Goal: Book appointment/travel/reservation

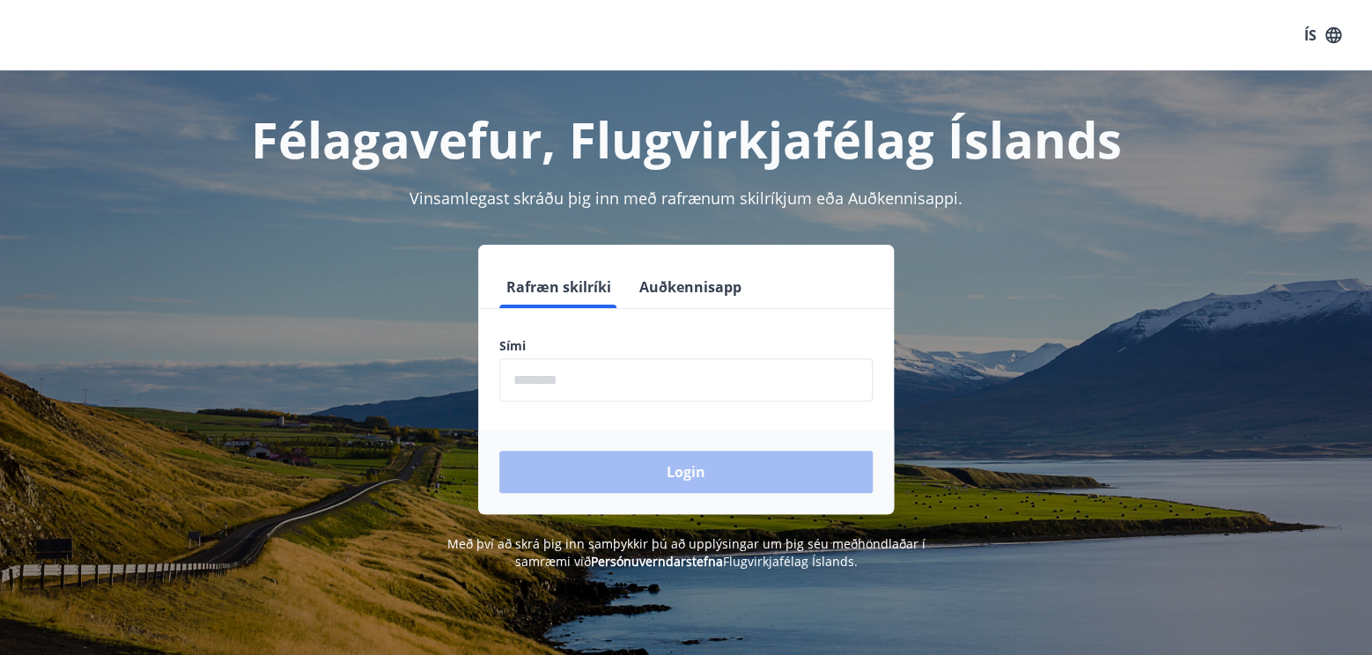
click at [548, 379] on input "phone" at bounding box center [685, 379] width 373 height 43
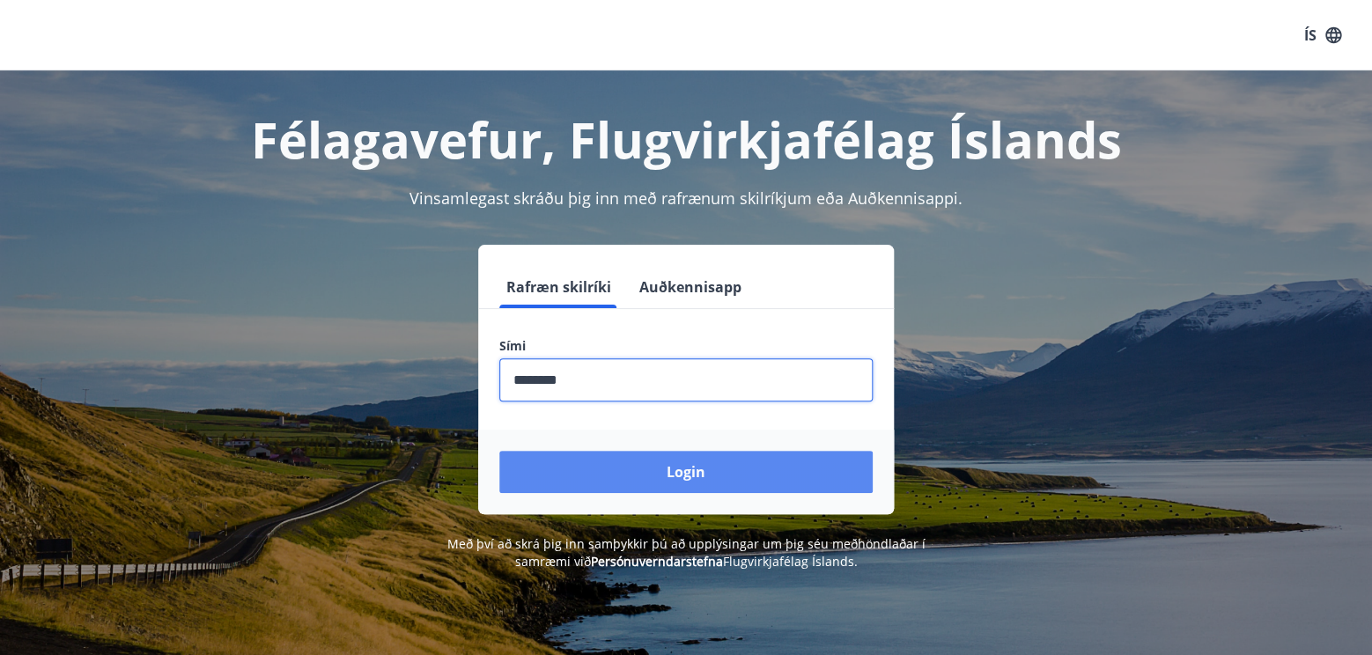
type input "********"
click at [667, 476] on button "Login" at bounding box center [685, 472] width 373 height 42
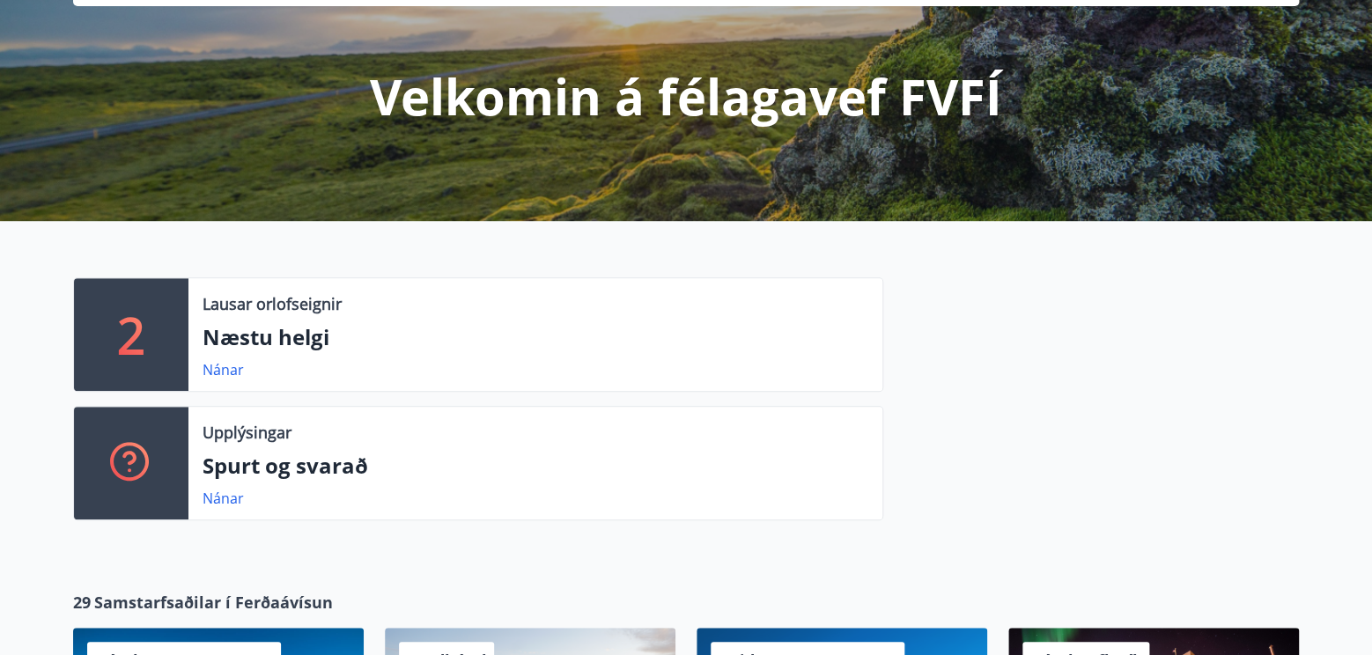
scroll to position [277, 0]
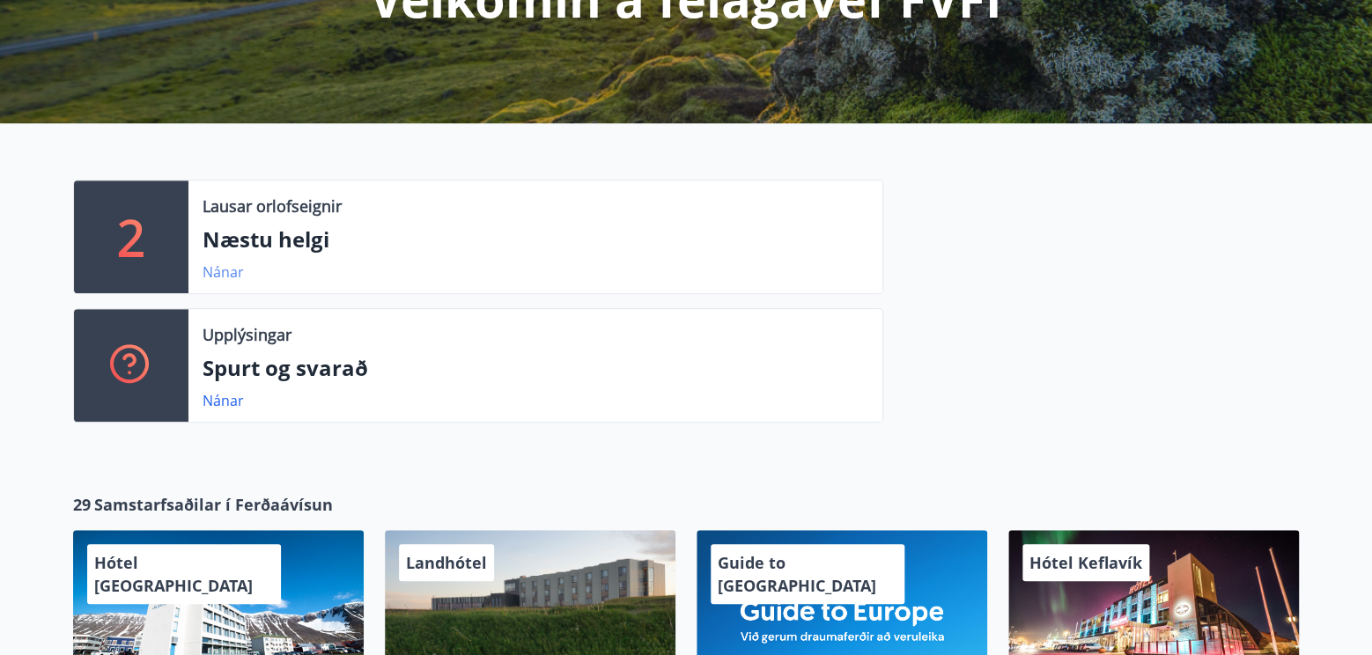
click at [230, 270] on link "Nánar" at bounding box center [222, 271] width 41 height 19
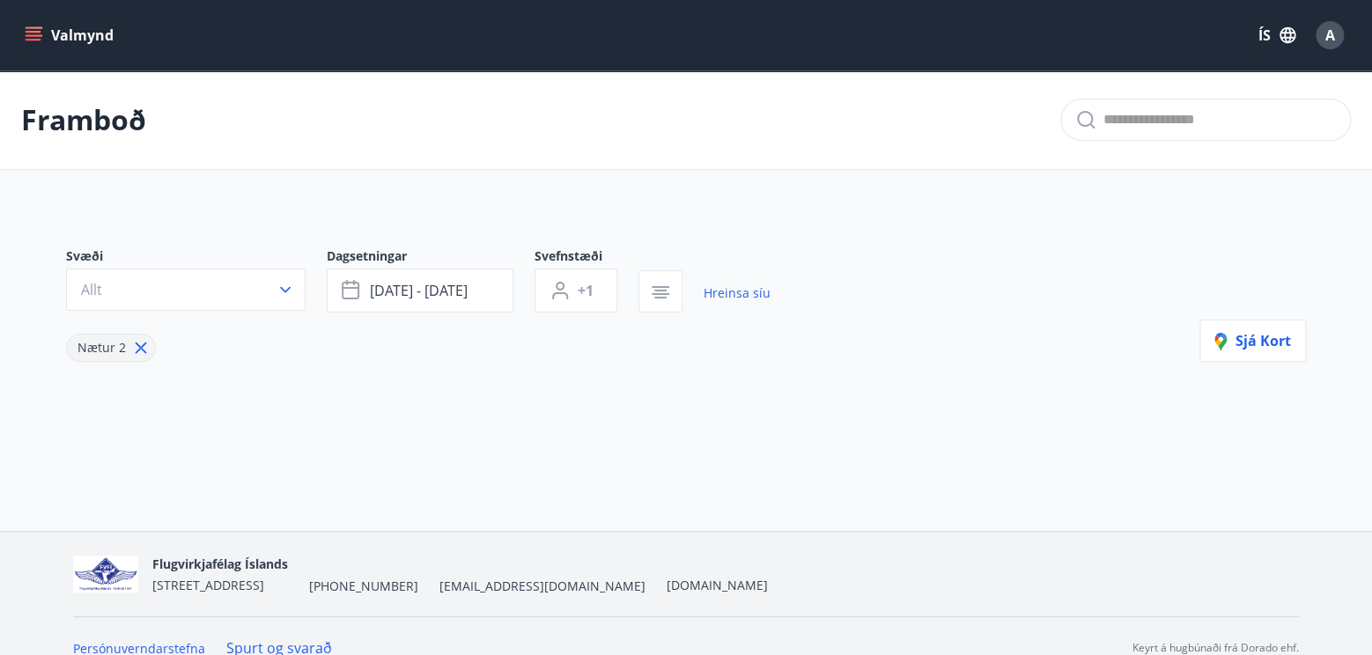
type input "*"
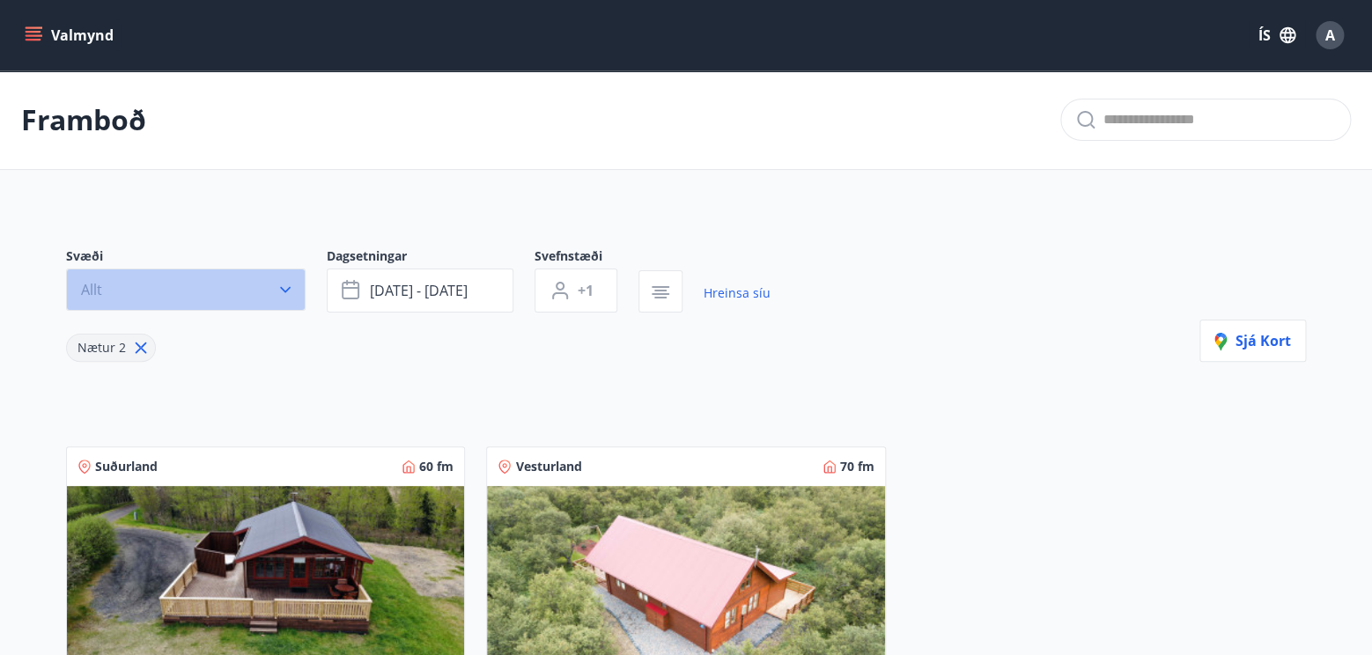
click at [180, 283] on button "Allt" at bounding box center [185, 290] width 239 height 42
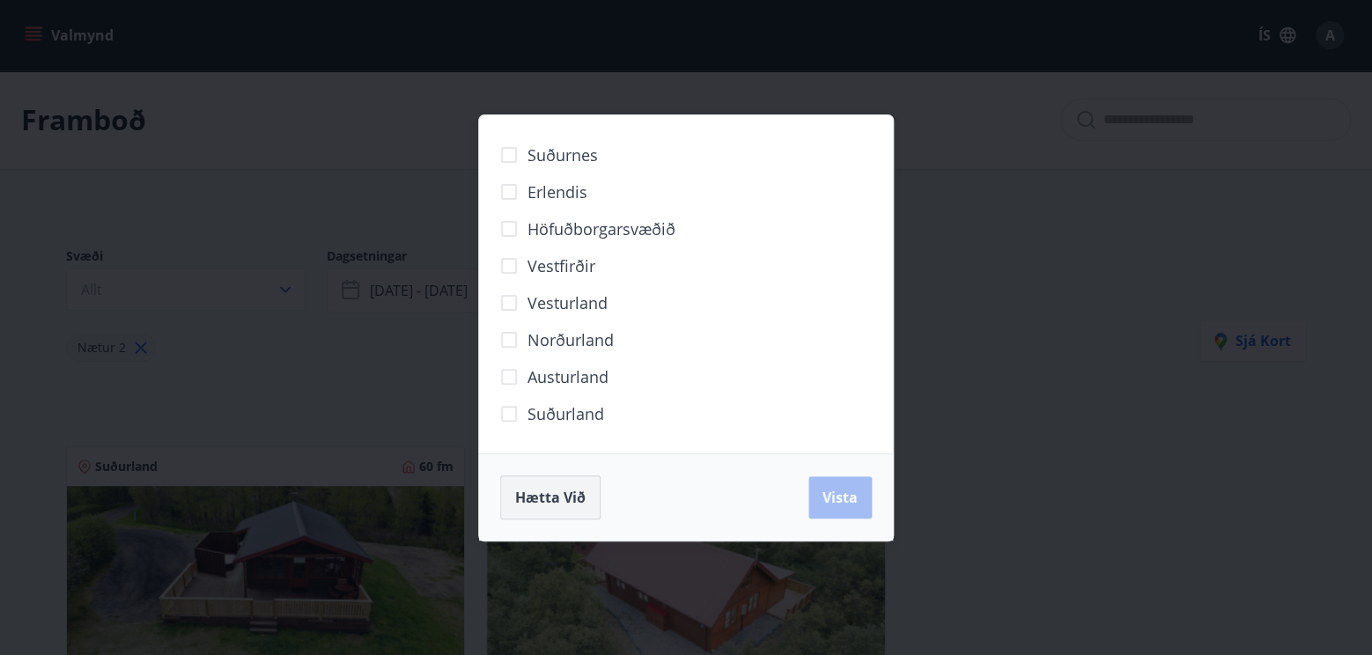
click at [561, 490] on span "Hætta við" at bounding box center [550, 497] width 70 height 19
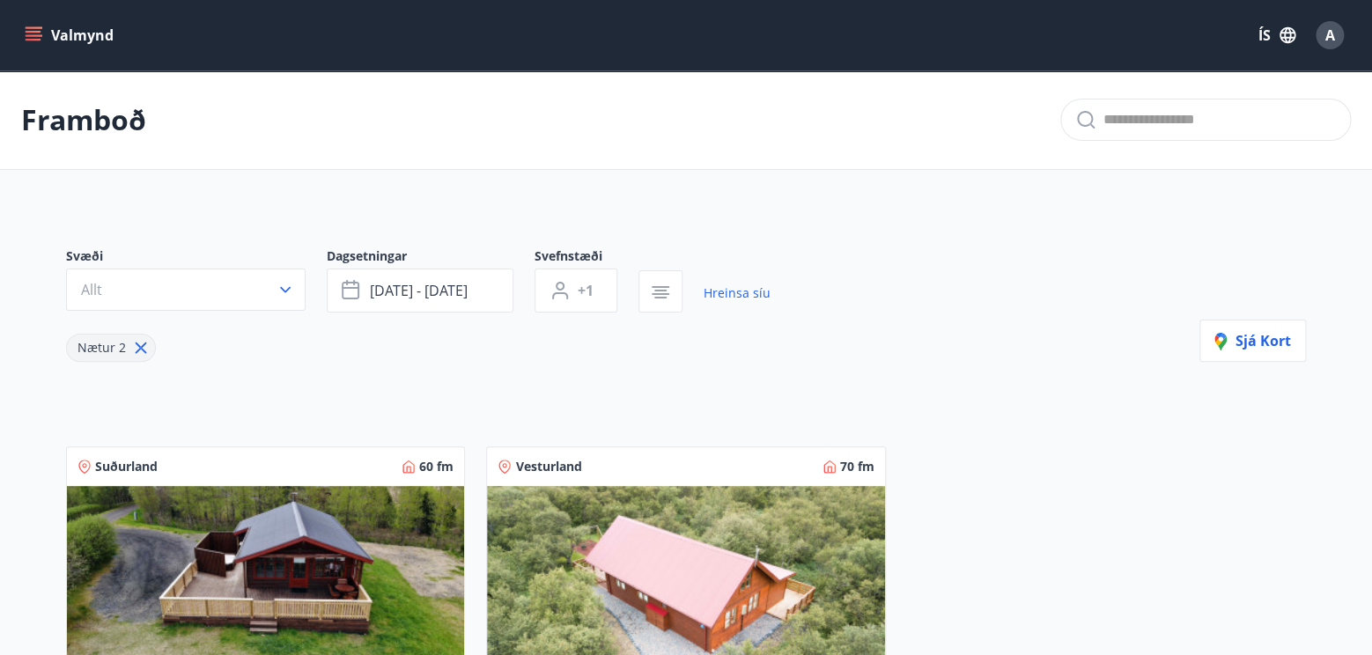
click at [50, 34] on button "Valmynd" at bounding box center [70, 35] width 99 height 32
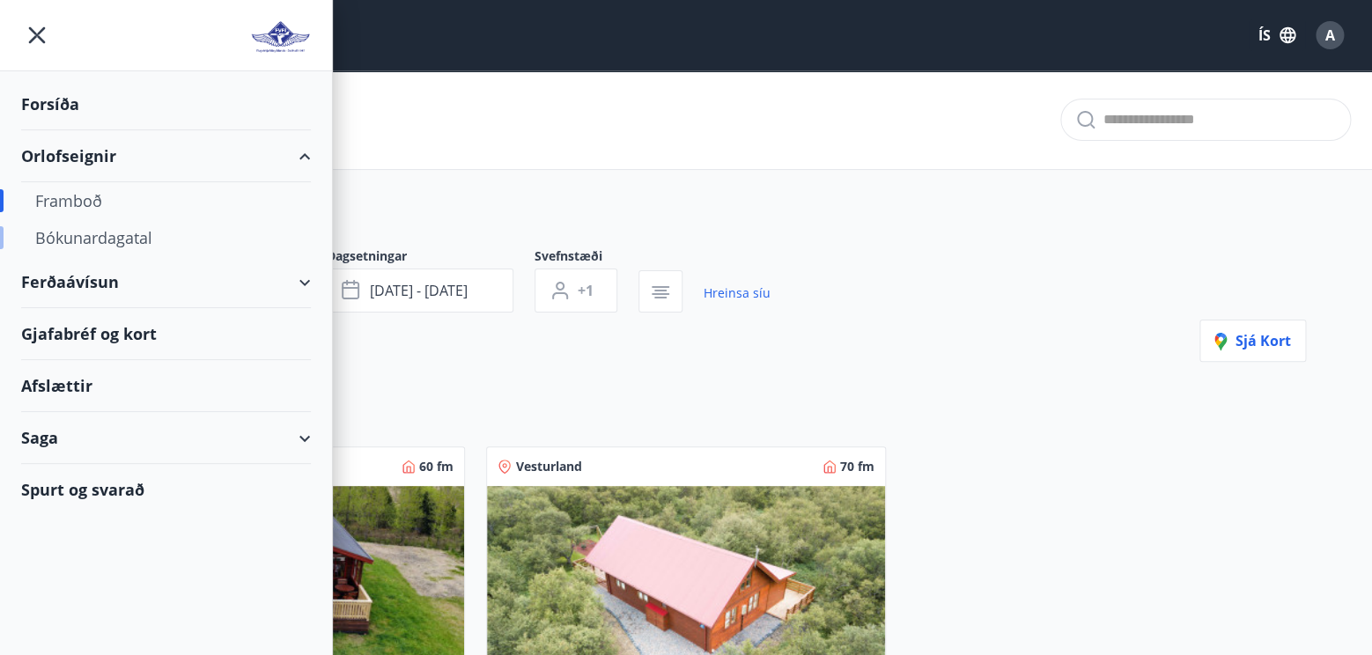
click at [99, 239] on div "Bókunardagatal" at bounding box center [165, 237] width 261 height 37
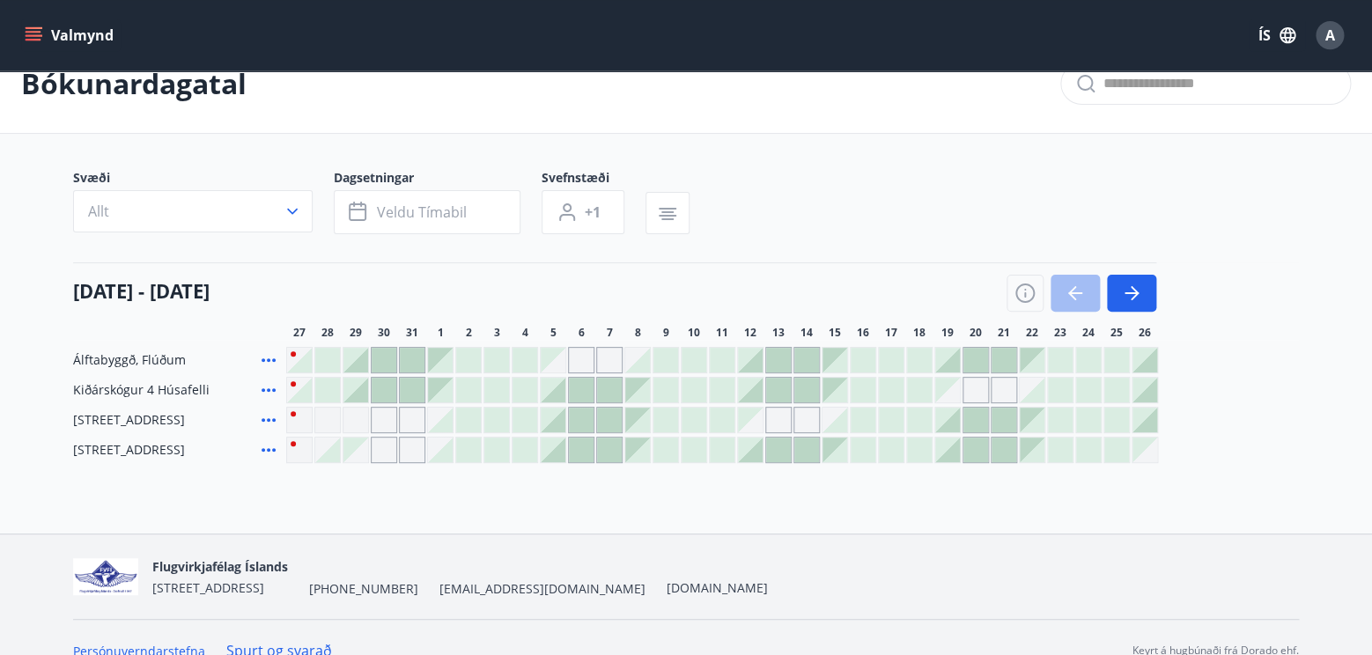
scroll to position [62, 0]
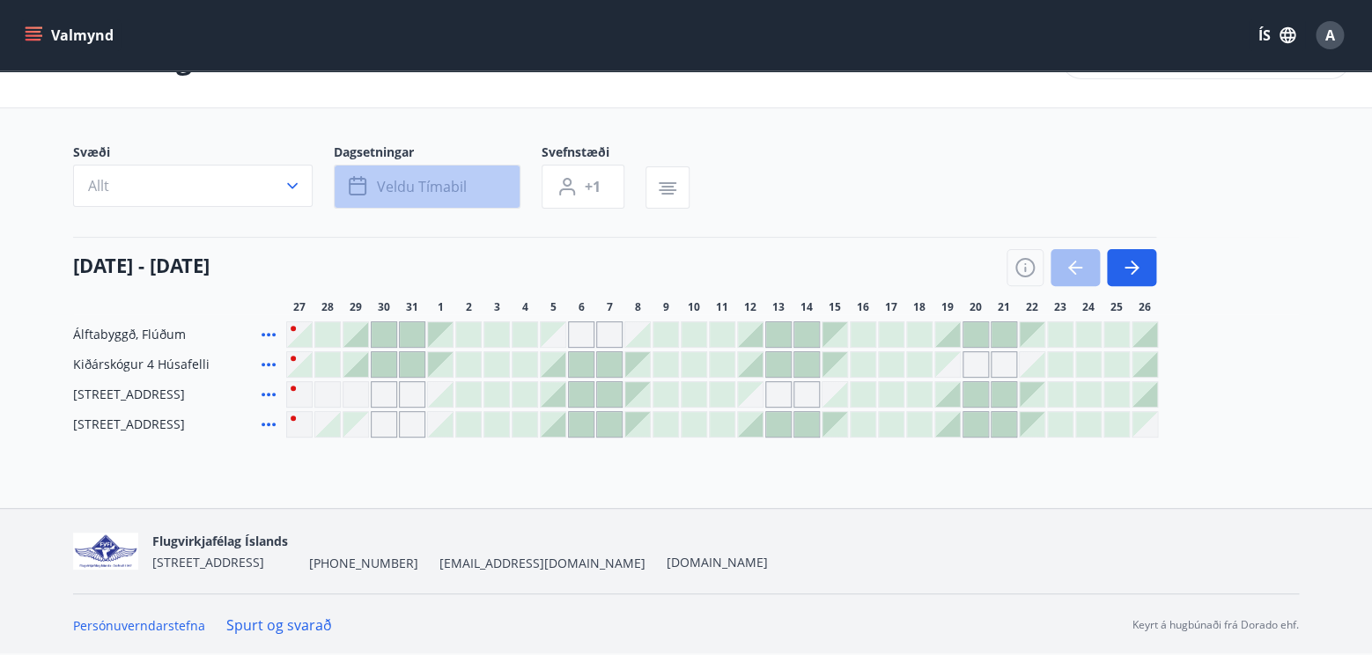
click at [433, 180] on span "Veldu tímabil" at bounding box center [422, 186] width 90 height 19
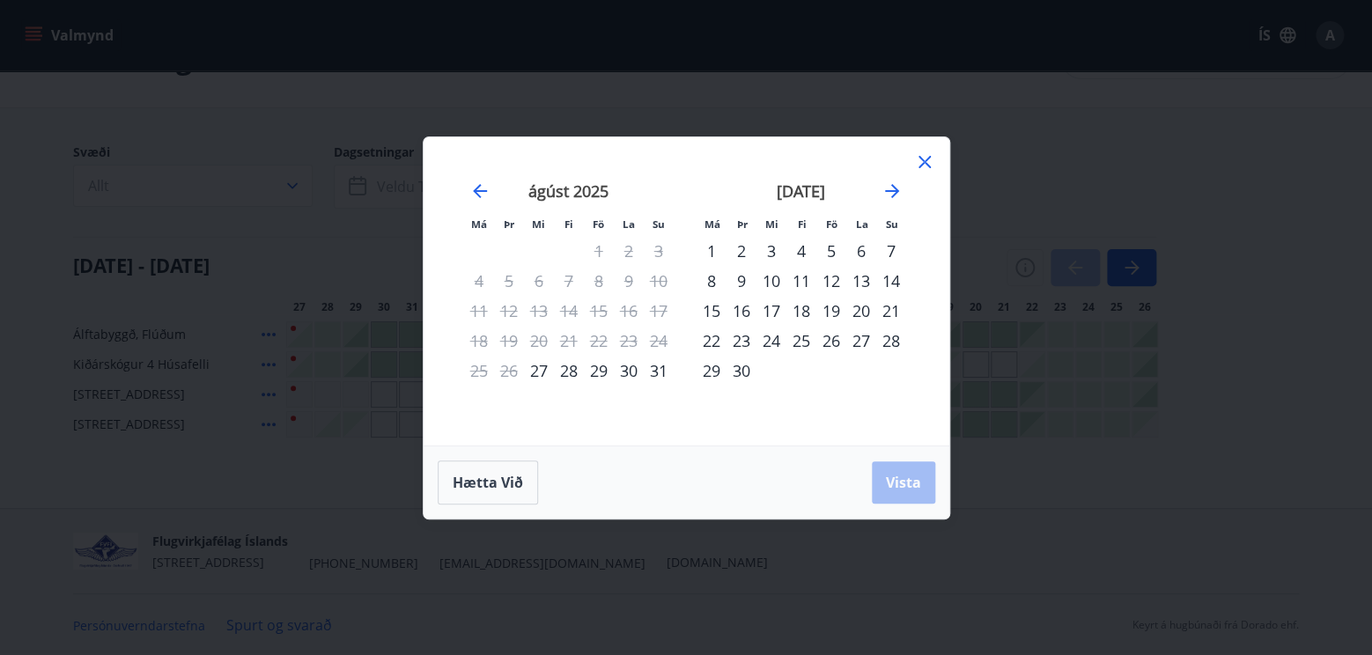
click at [567, 372] on div "28" at bounding box center [569, 371] width 30 height 30
click at [564, 366] on div "28" at bounding box center [569, 371] width 30 height 30
click at [581, 405] on div "[DATE] 1 2 3 4 5 6 7 8 9 10 11 12 13 14 15 16 17 18 19 20 21 22 23 24 25 26 27 …" at bounding box center [569, 302] width 232 height 289
click at [899, 478] on span "Vista" at bounding box center [903, 482] width 35 height 19
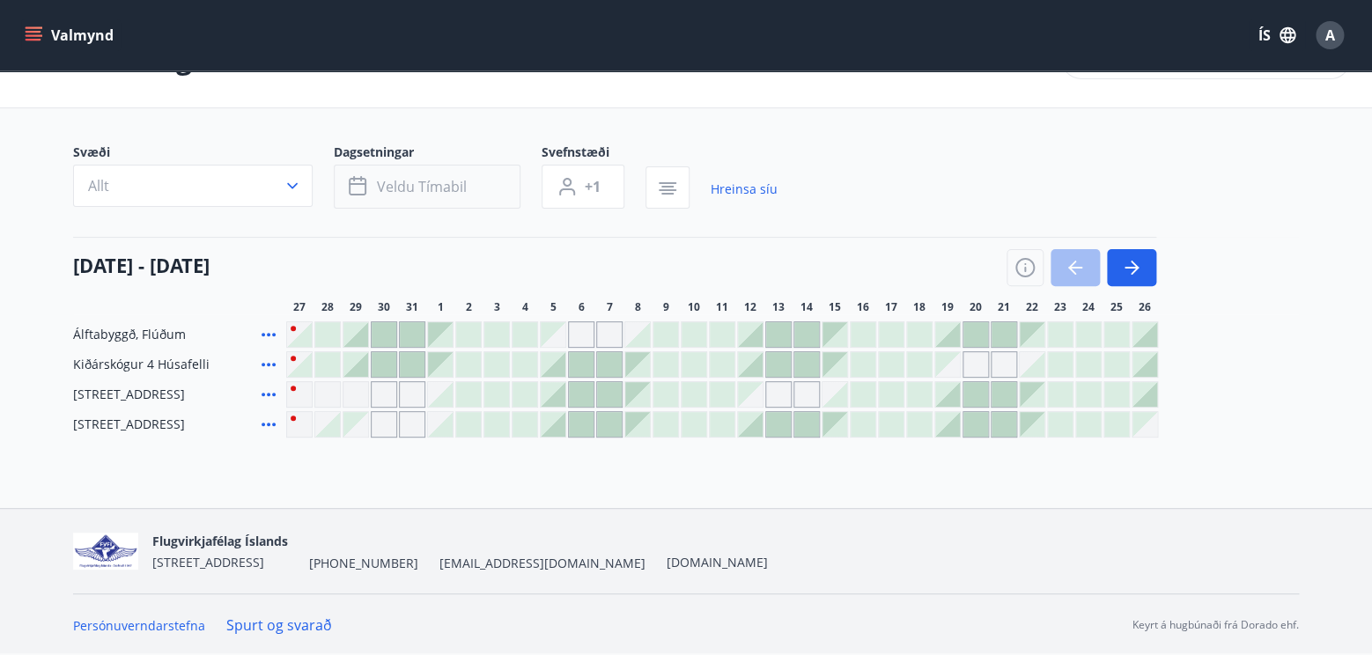
click at [440, 182] on span "Veldu tímabil" at bounding box center [422, 186] width 90 height 19
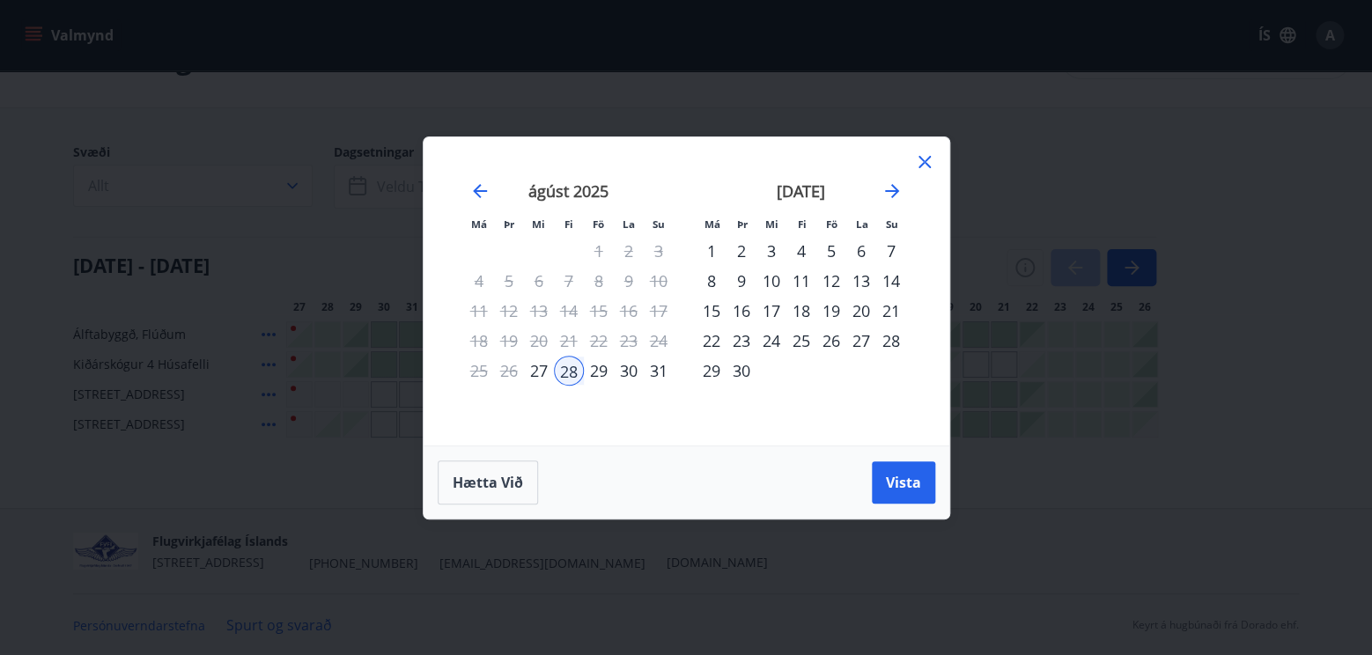
click at [575, 194] on strong "ágúst 2025" at bounding box center [568, 190] width 80 height 21
click at [922, 153] on icon at bounding box center [924, 161] width 21 height 21
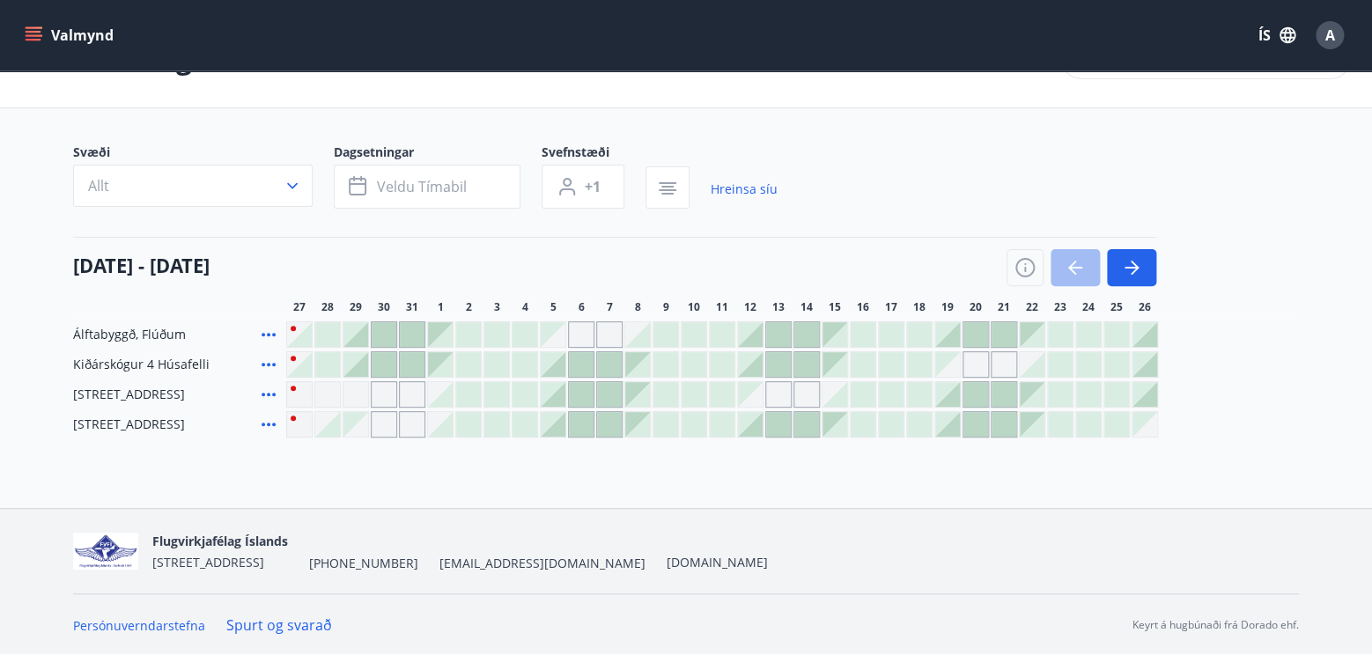
click at [779, 385] on div "Gráir dagar eru ekki bókanlegir" at bounding box center [778, 394] width 26 height 26
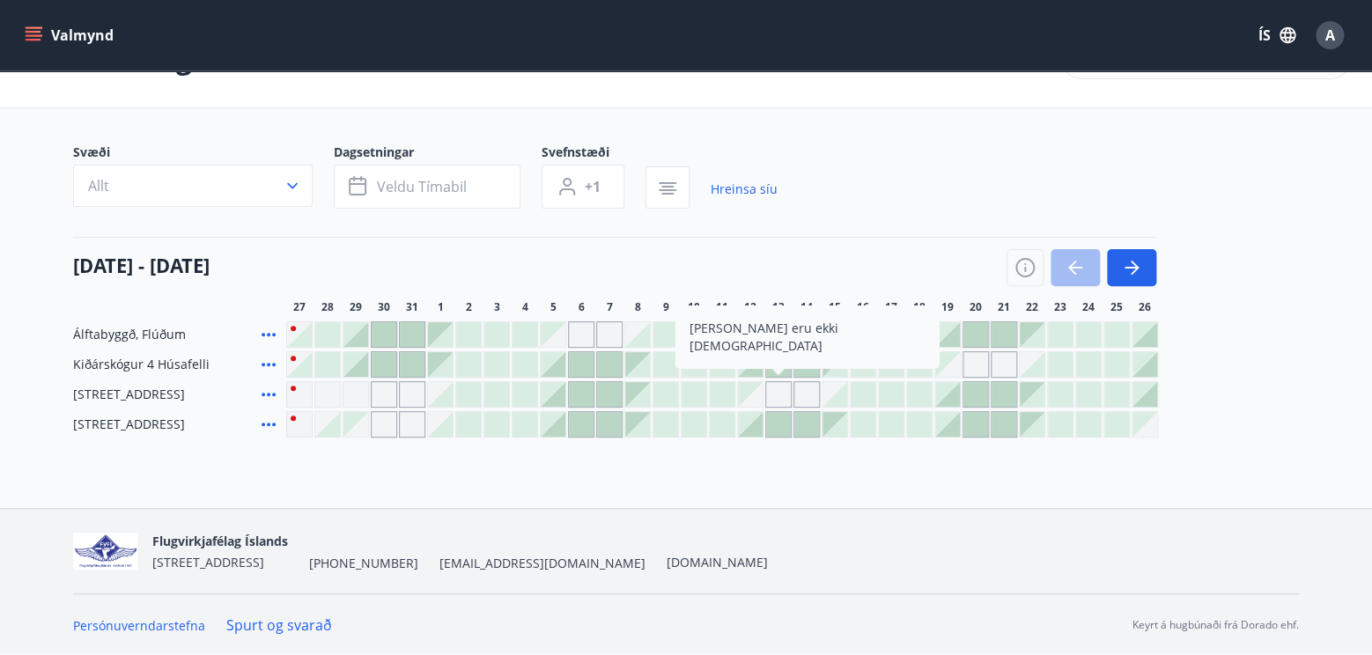
click at [806, 385] on div "Gráir dagar eru ekki bókanlegir" at bounding box center [806, 394] width 26 height 26
click at [1143, 262] on button "button" at bounding box center [1131, 267] width 49 height 37
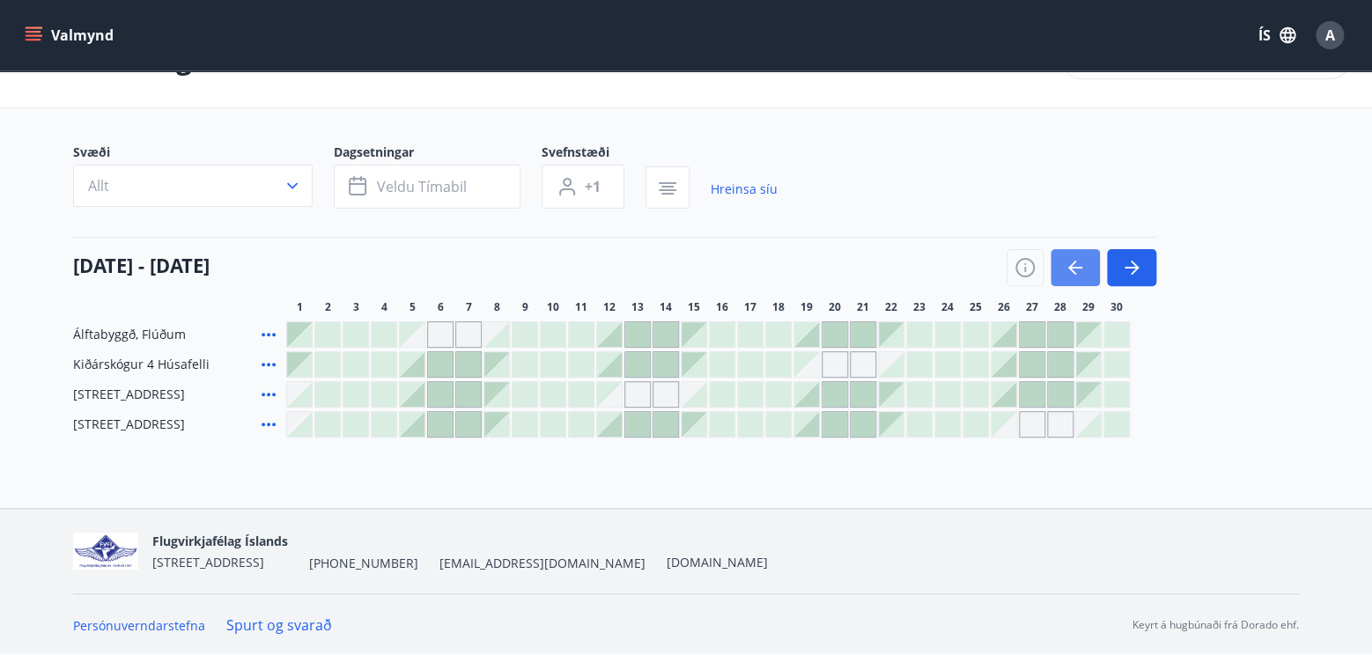
click at [1077, 265] on icon "button" at bounding box center [1074, 267] width 21 height 21
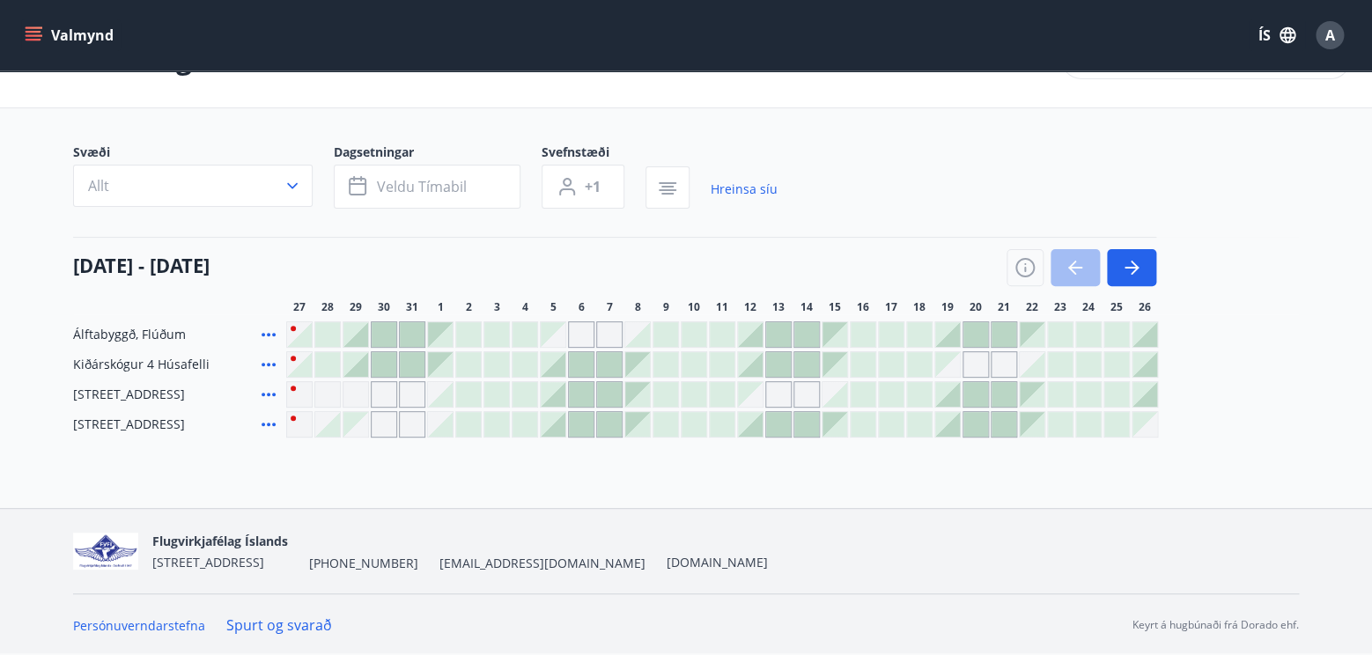
click at [559, 425] on div at bounding box center [553, 424] width 25 height 25
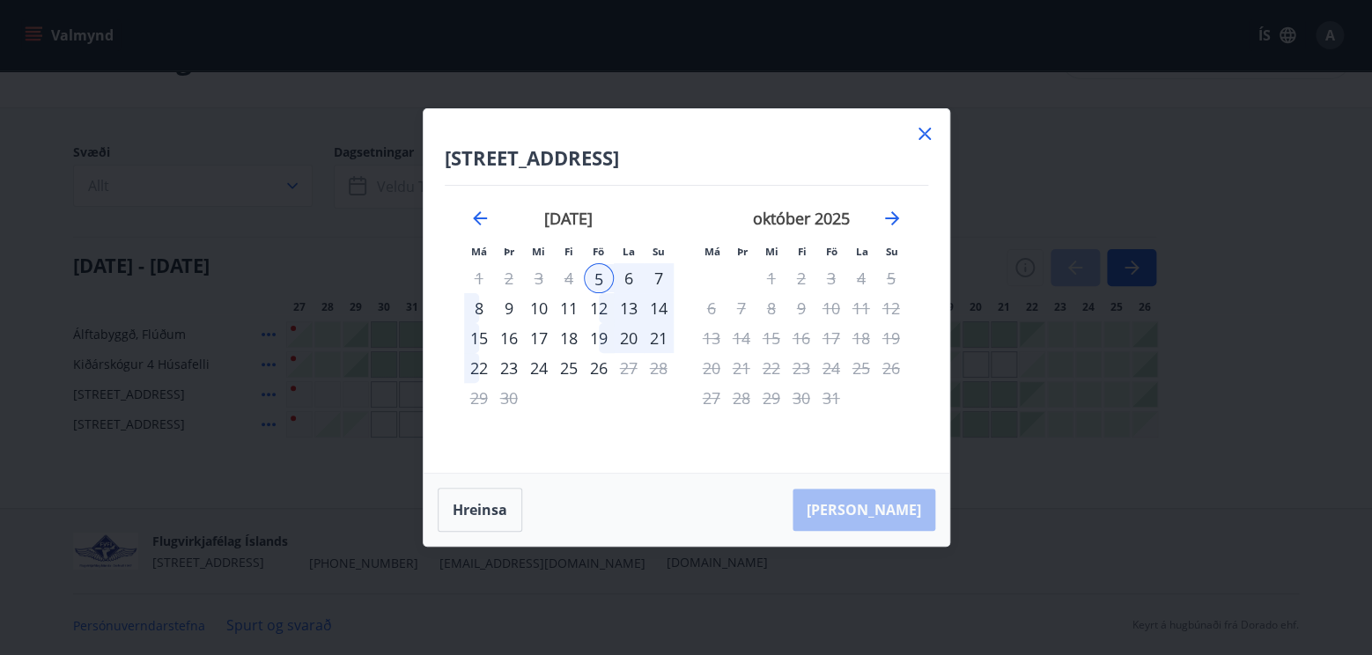
click at [918, 129] on icon at bounding box center [924, 133] width 21 height 21
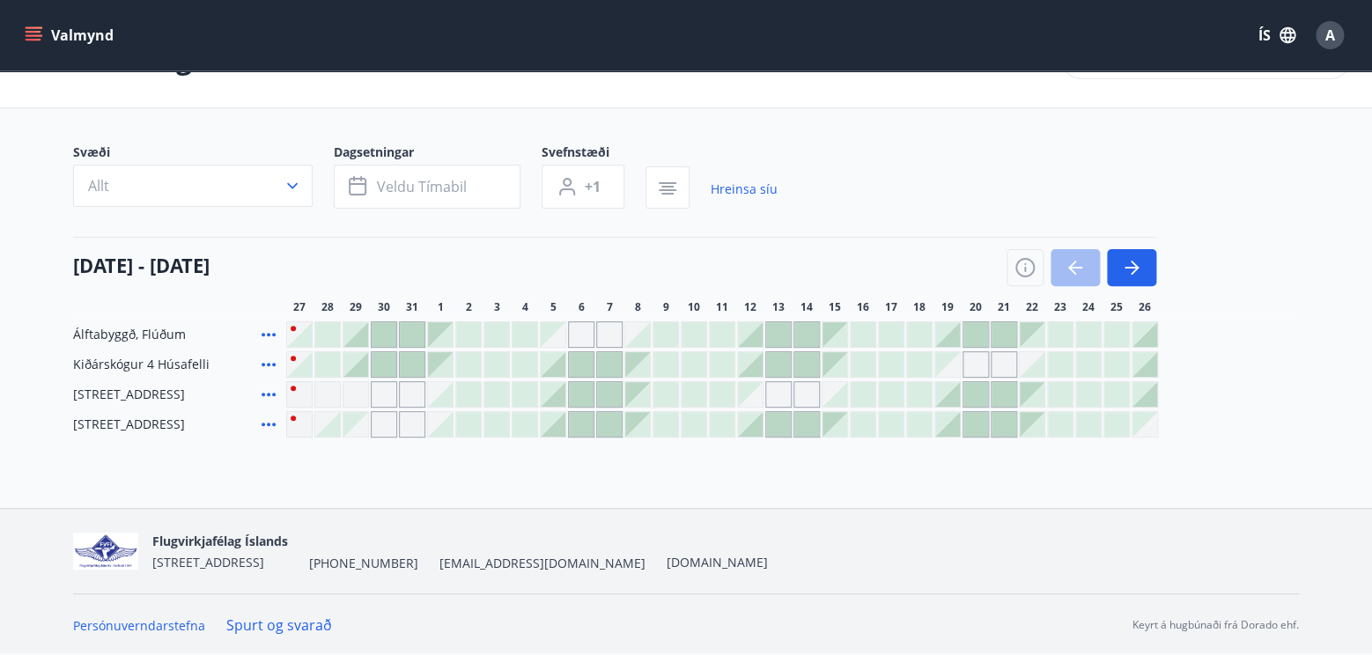
click at [334, 425] on div at bounding box center [327, 424] width 25 height 25
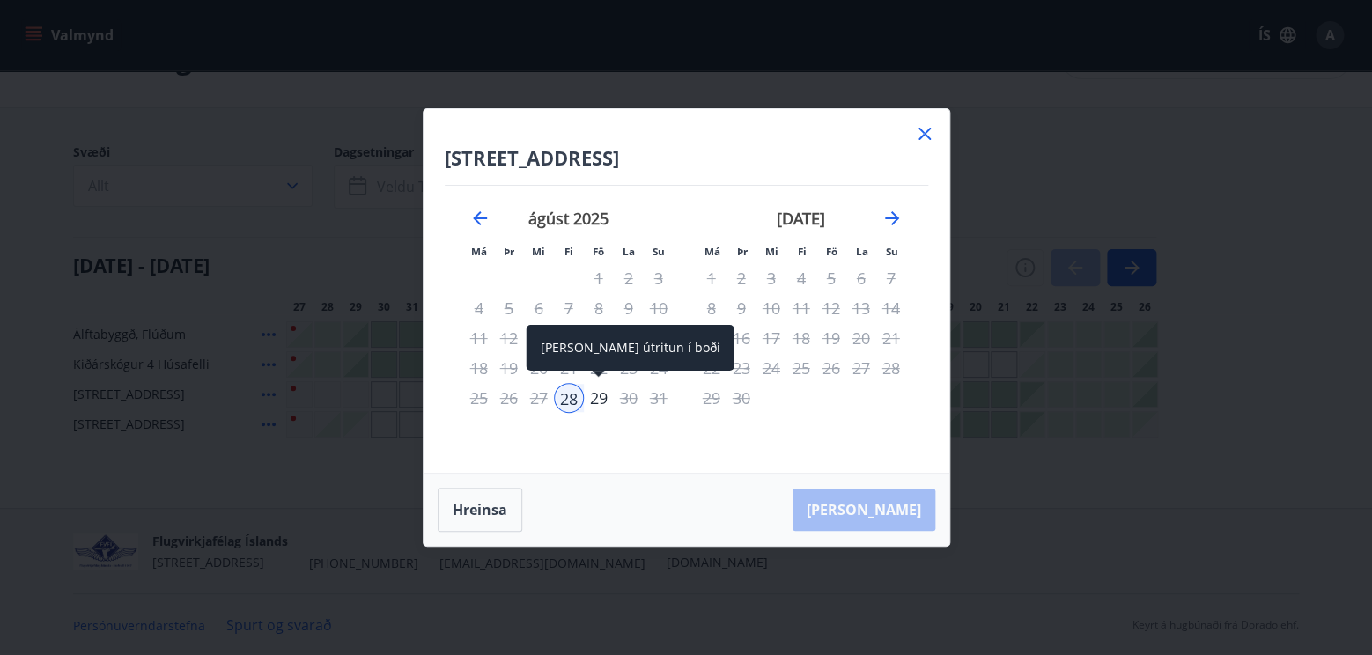
click at [607, 397] on div "29" at bounding box center [599, 398] width 30 height 30
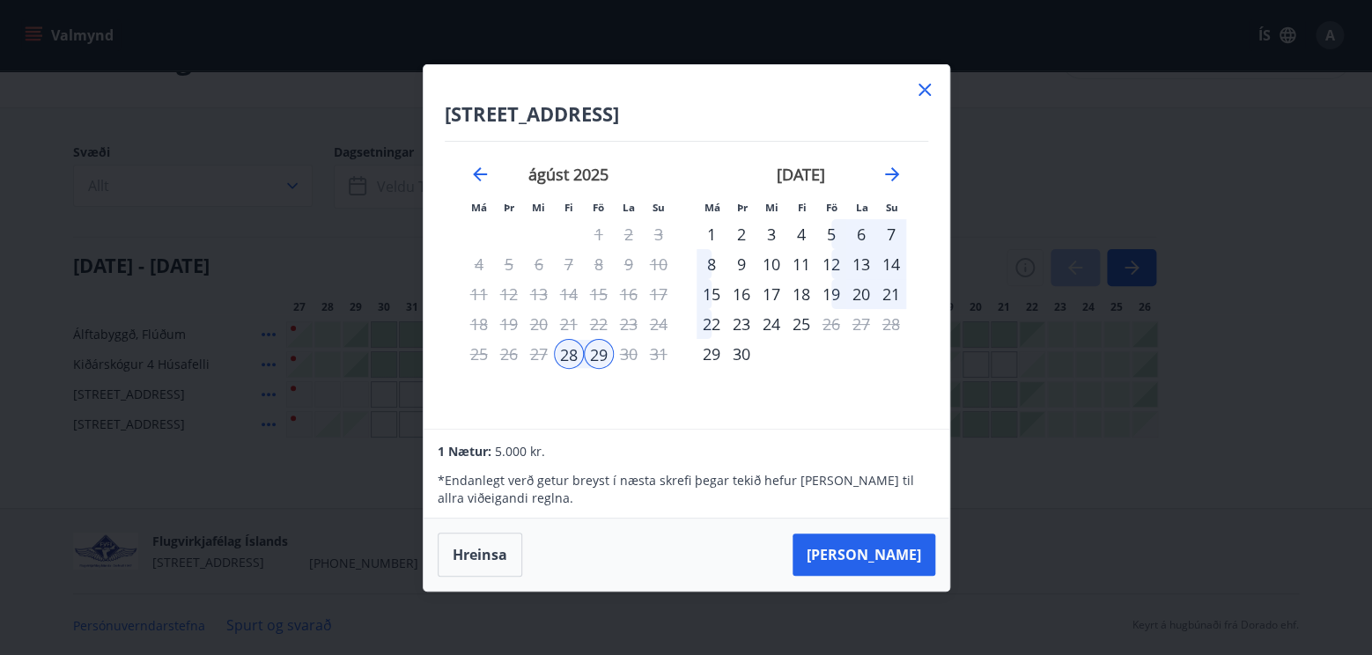
click at [919, 88] on icon at bounding box center [924, 89] width 21 height 21
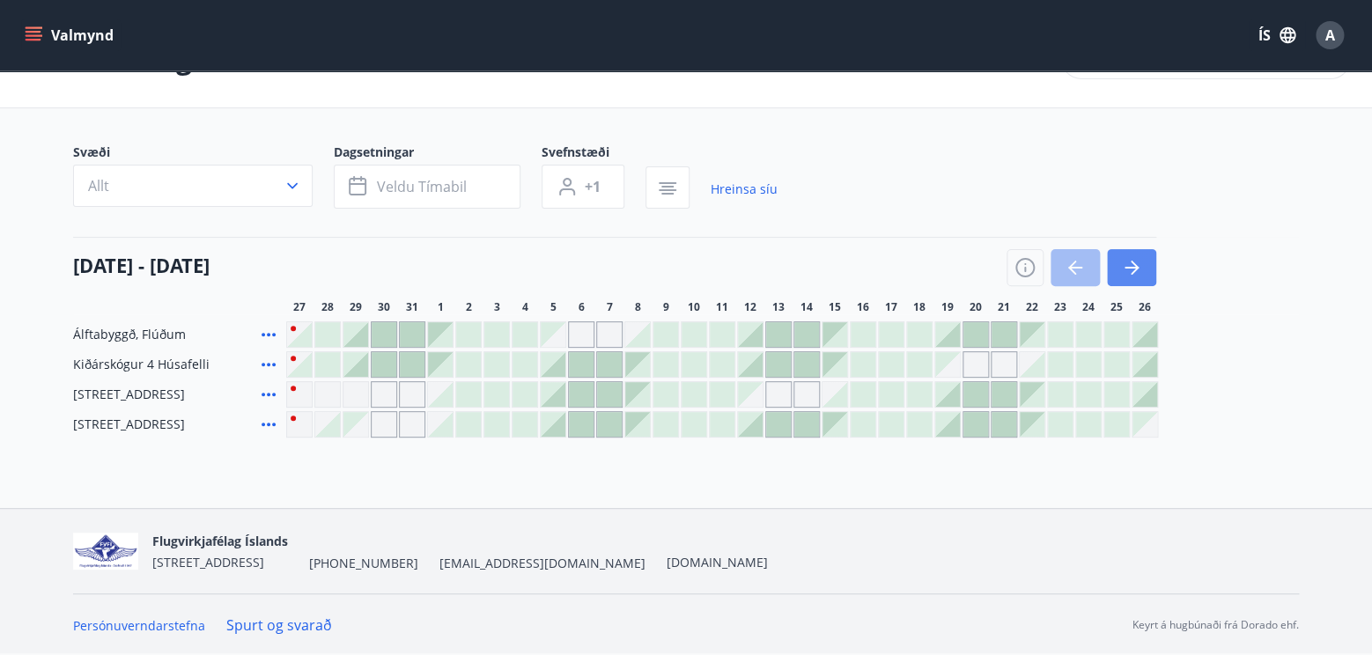
click at [1133, 262] on icon "button" at bounding box center [1134, 268] width 8 height 14
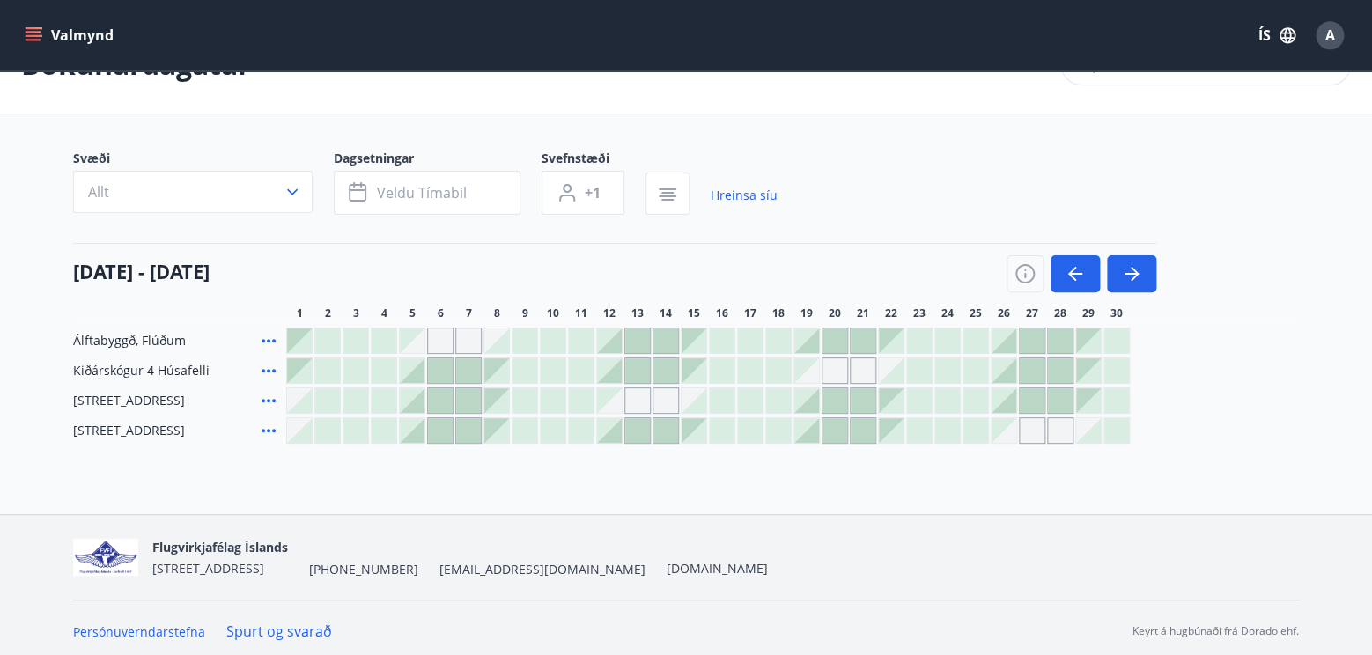
scroll to position [52, 0]
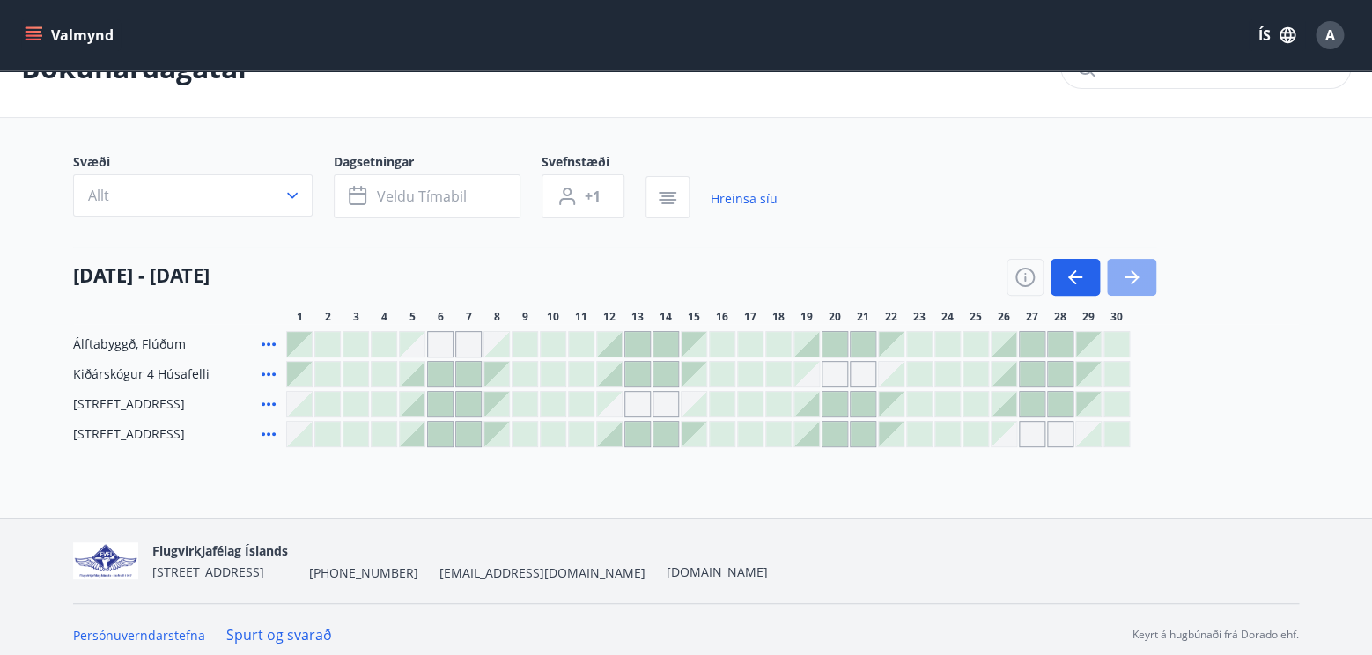
click at [1126, 272] on icon "button" at bounding box center [1131, 277] width 21 height 21
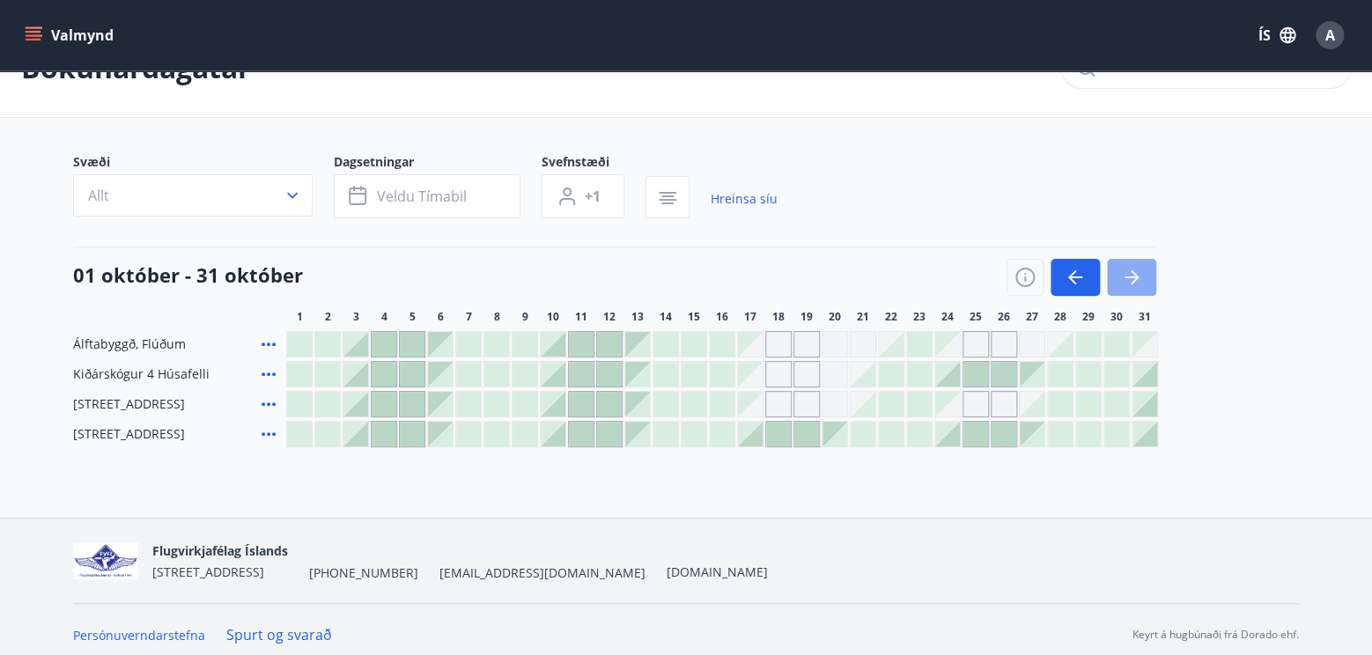
click at [1127, 278] on icon "button" at bounding box center [1131, 277] width 21 height 21
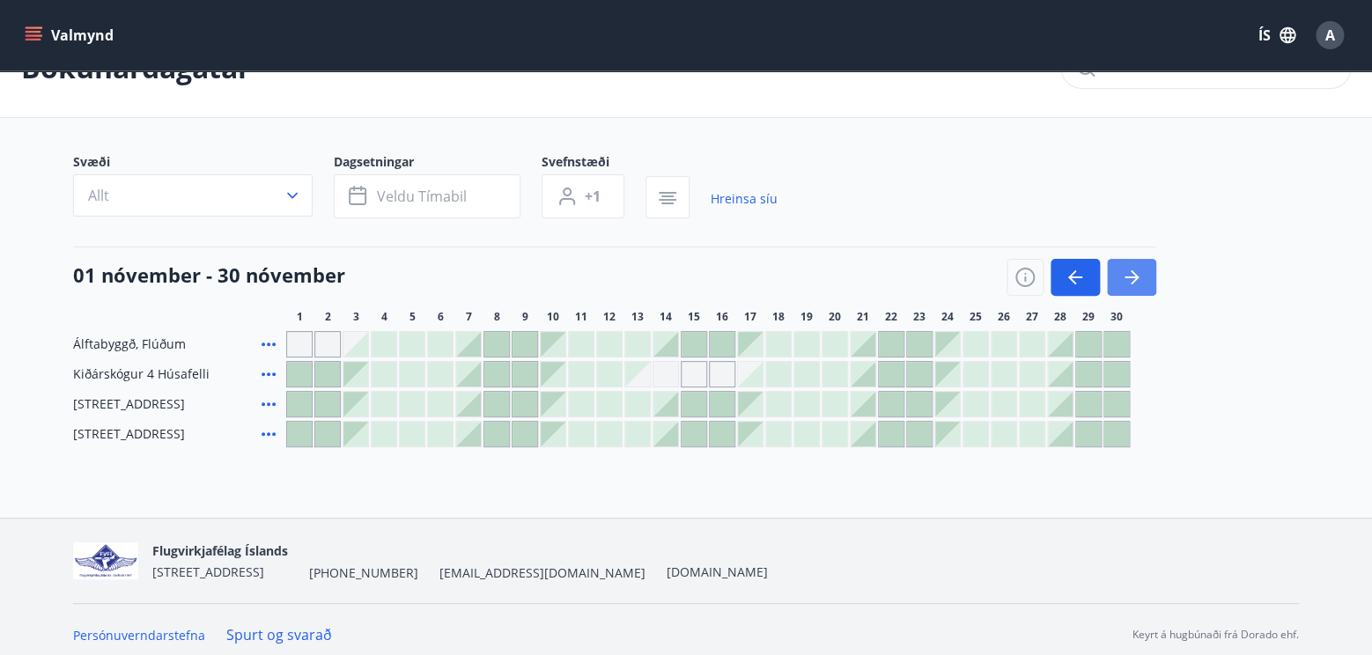
click at [1136, 269] on icon "button" at bounding box center [1131, 277] width 21 height 21
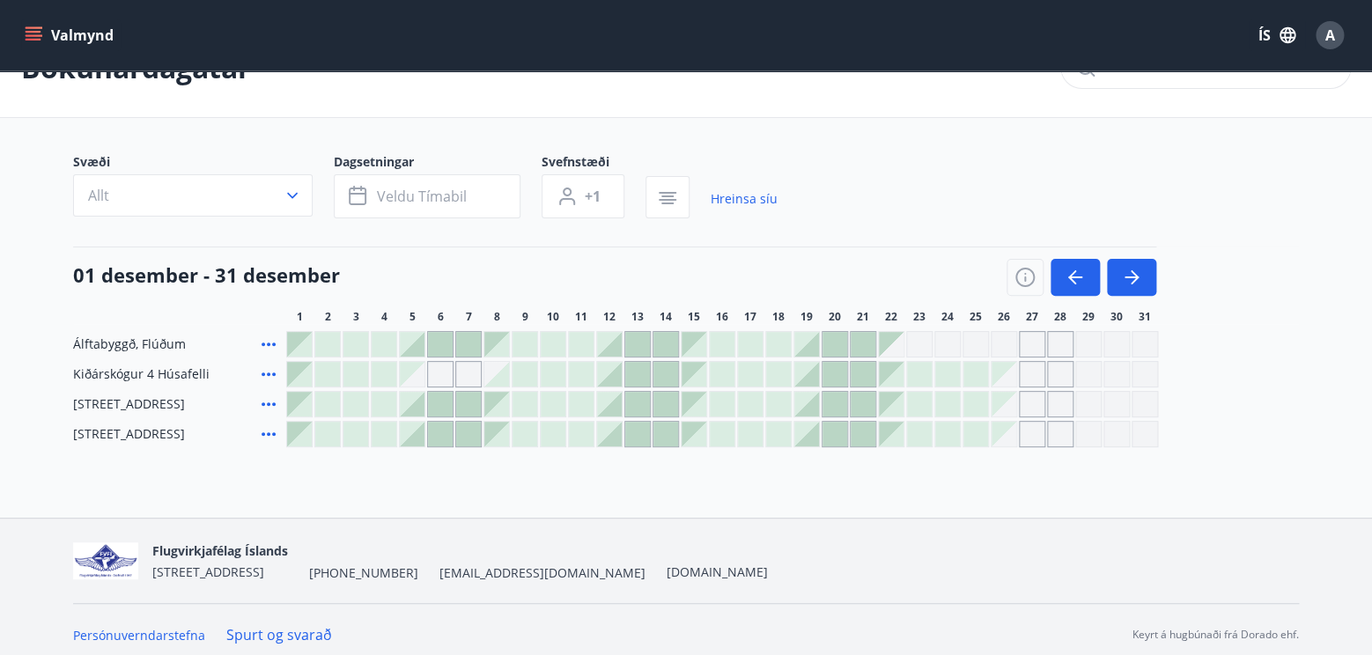
click at [1031, 435] on div "Gráir dagar eru ekki bókanlegir" at bounding box center [1032, 434] width 26 height 26
click at [1001, 437] on div "Gráir dagar eru ekki bókanlegir" at bounding box center [1003, 434] width 25 height 25
click at [1071, 271] on icon "button" at bounding box center [1074, 277] width 21 height 21
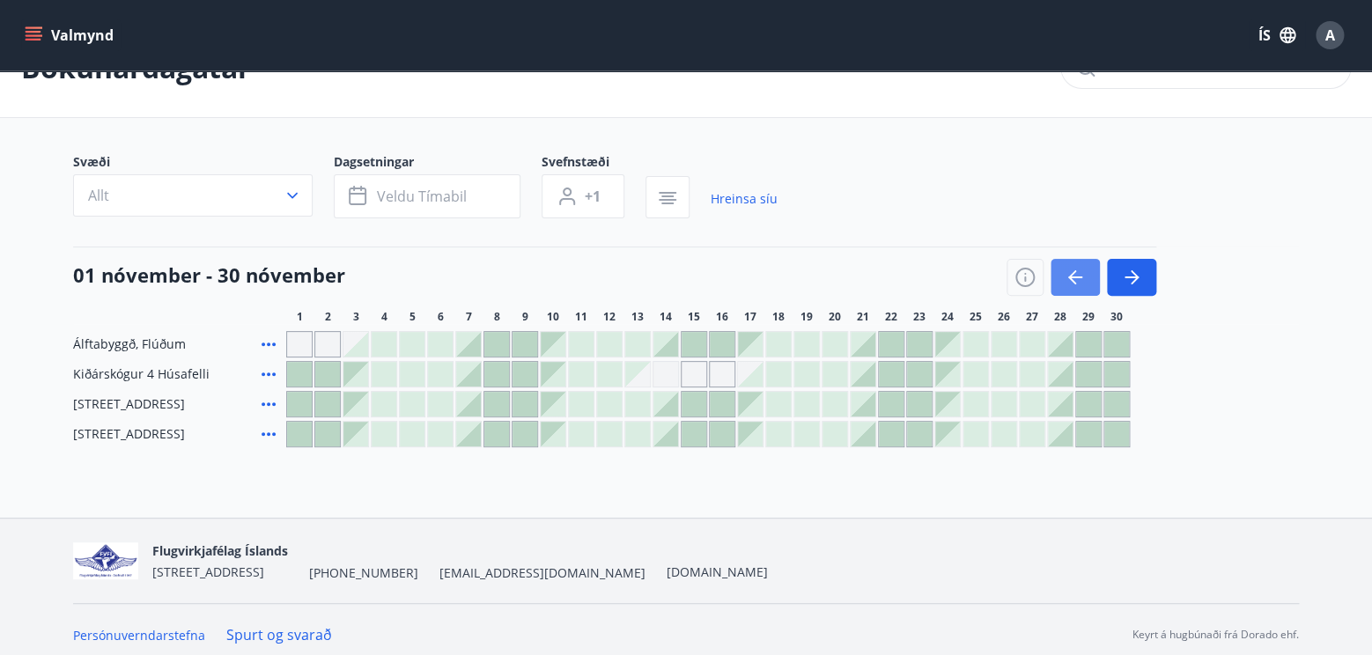
click at [1072, 271] on icon "button" at bounding box center [1074, 277] width 21 height 21
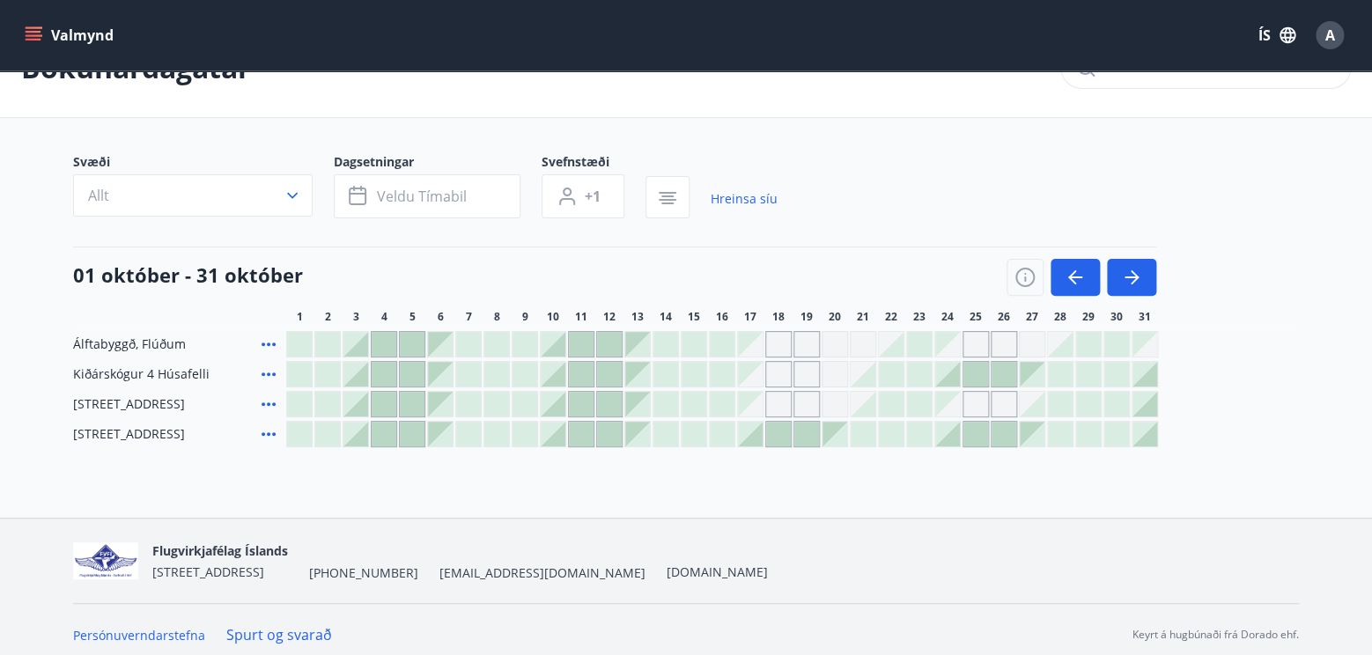
click at [1114, 402] on div at bounding box center [1116, 404] width 25 height 25
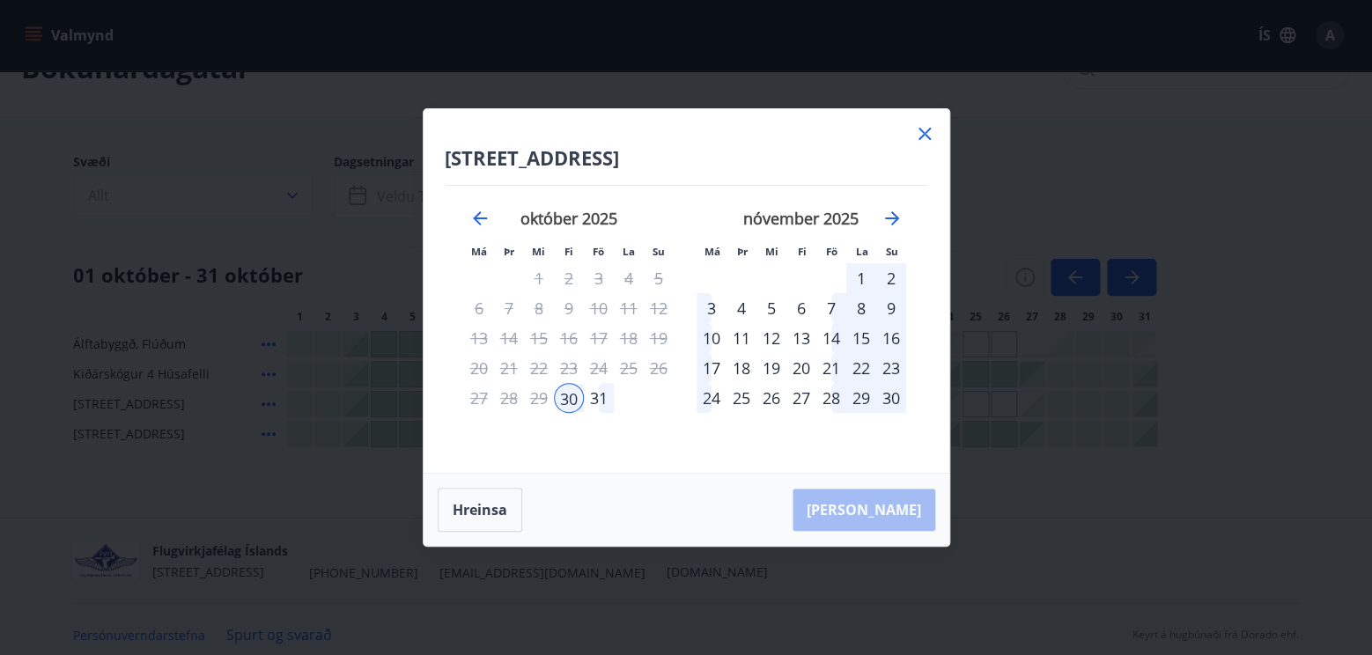
click at [716, 306] on div "3" at bounding box center [711, 308] width 30 height 30
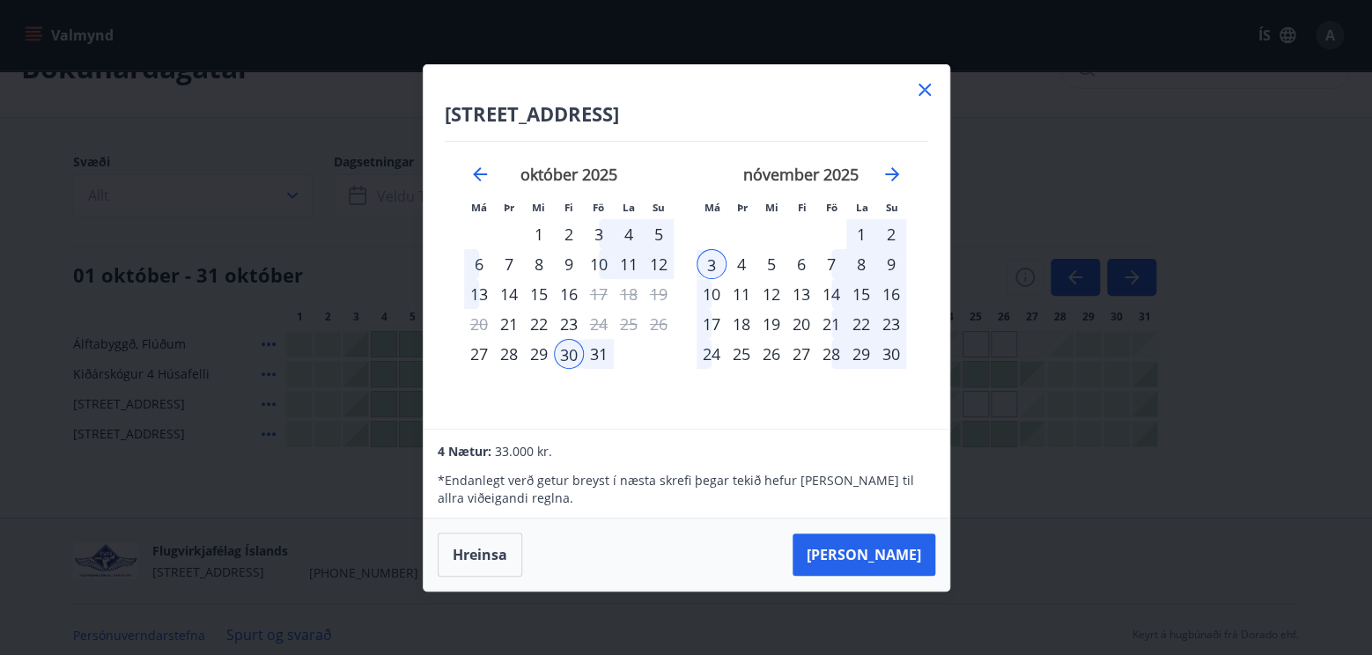
click at [930, 91] on icon at bounding box center [924, 89] width 21 height 21
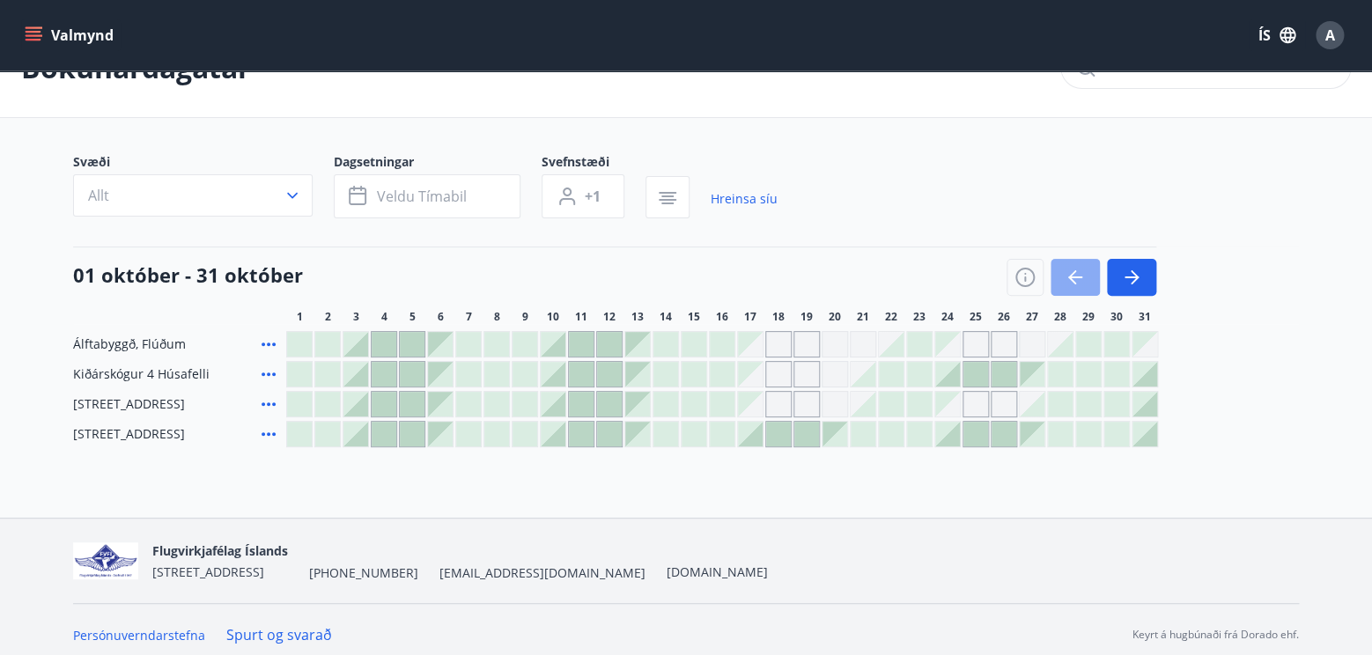
click at [1077, 273] on icon "button" at bounding box center [1074, 277] width 21 height 21
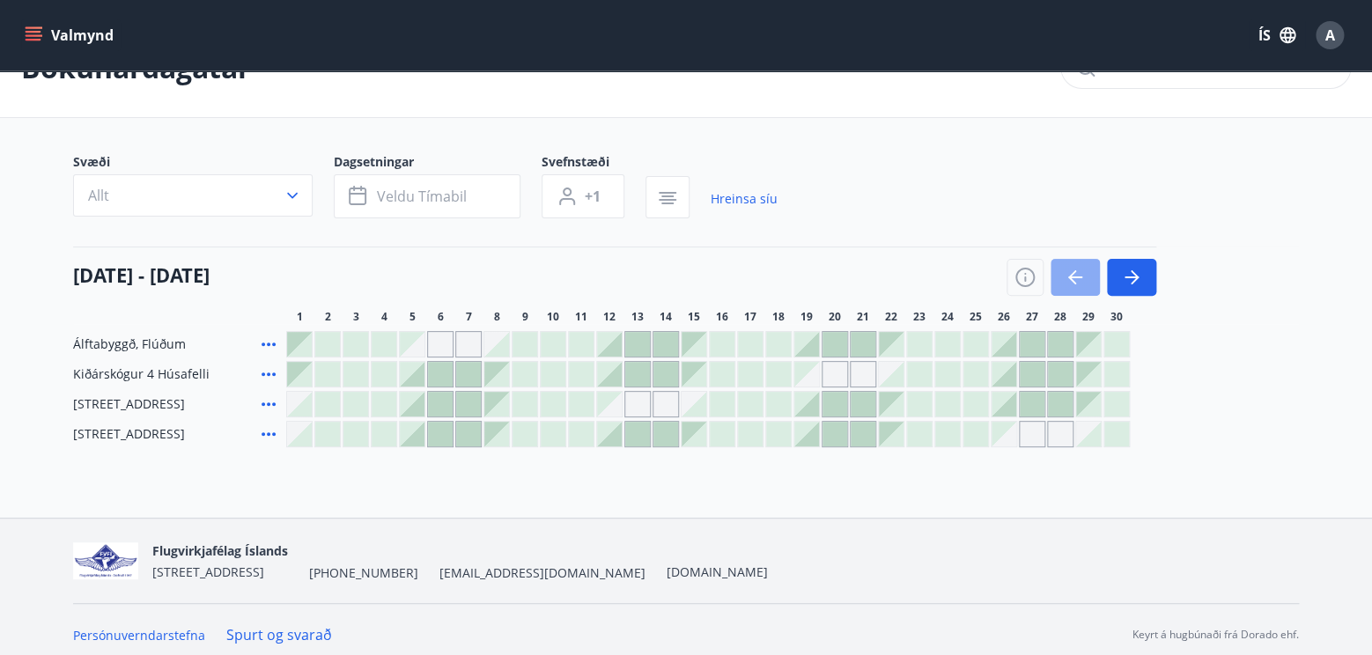
click at [1077, 273] on icon "button" at bounding box center [1074, 277] width 21 height 21
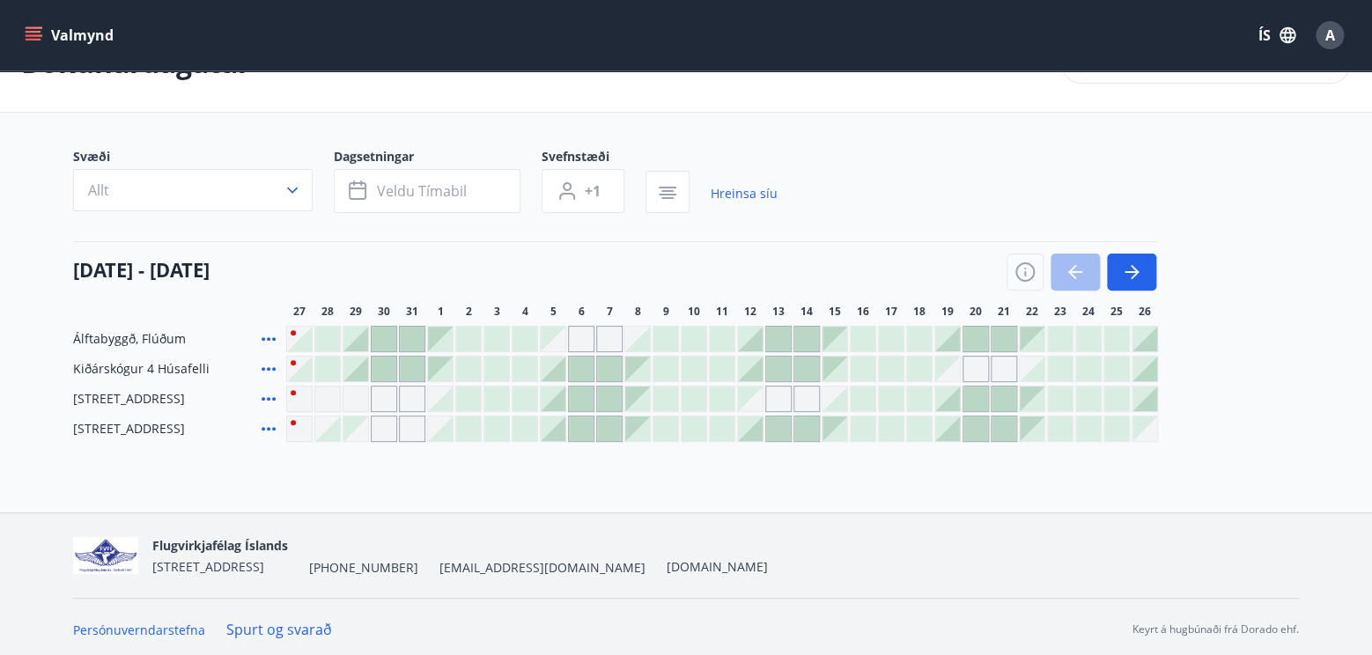
scroll to position [62, 0]
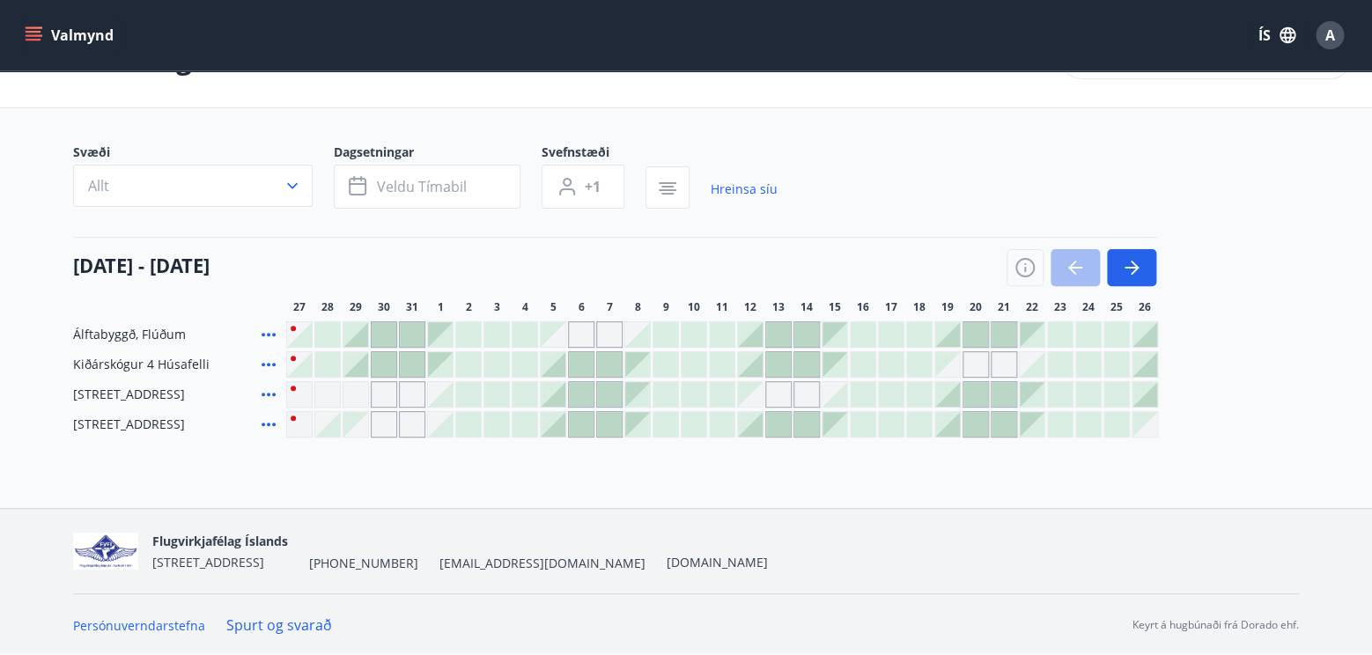
click at [267, 394] on icon at bounding box center [268, 395] width 14 height 4
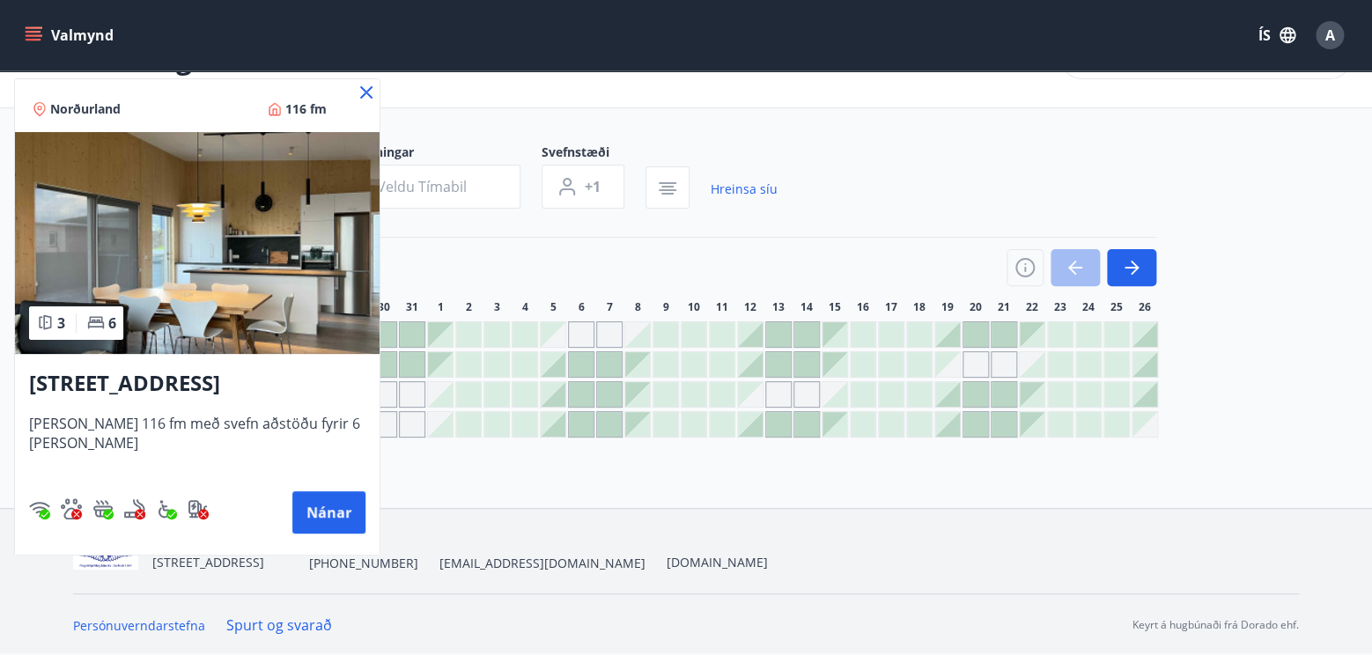
click at [356, 95] on icon at bounding box center [366, 92] width 21 height 21
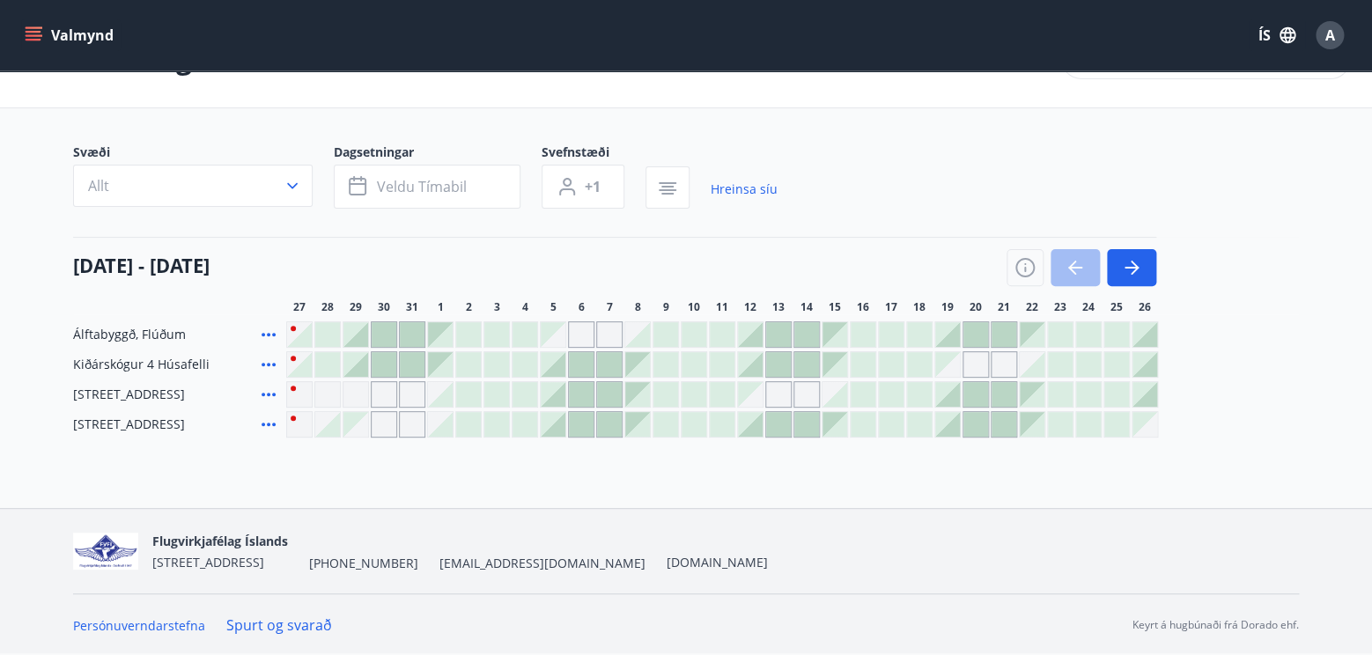
click at [270, 421] on icon at bounding box center [268, 424] width 21 height 21
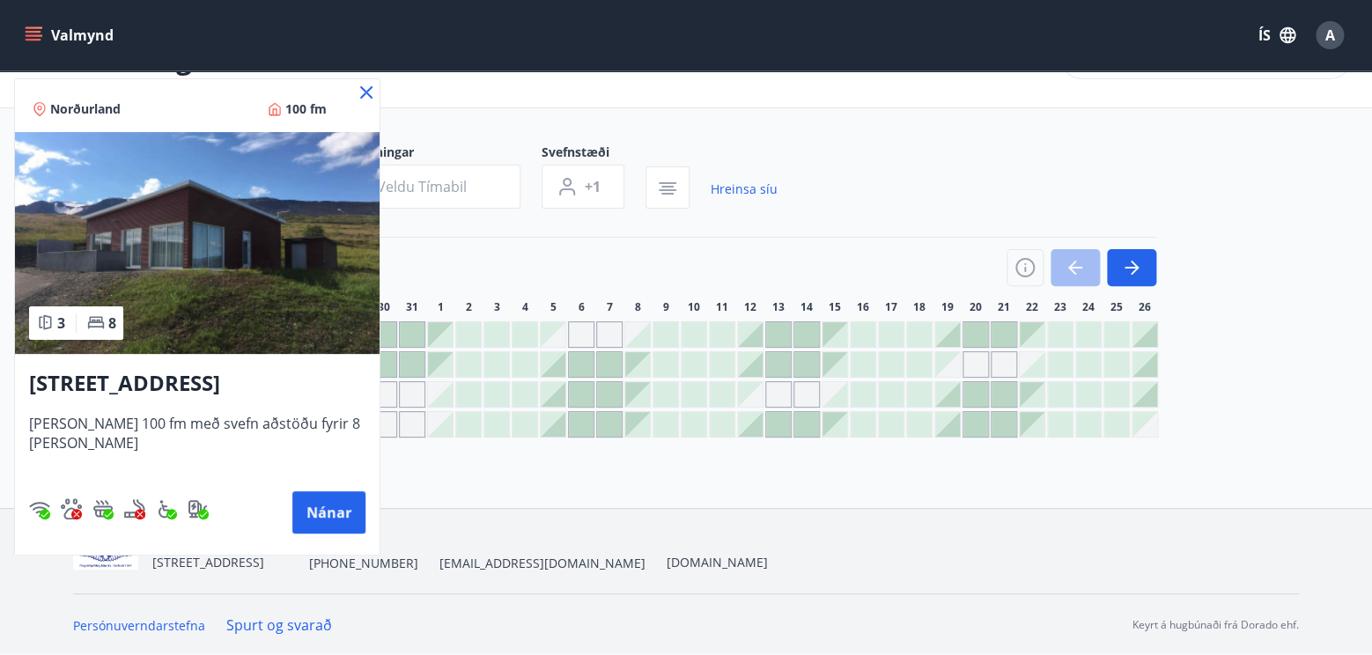
click at [356, 88] on icon at bounding box center [366, 92] width 21 height 21
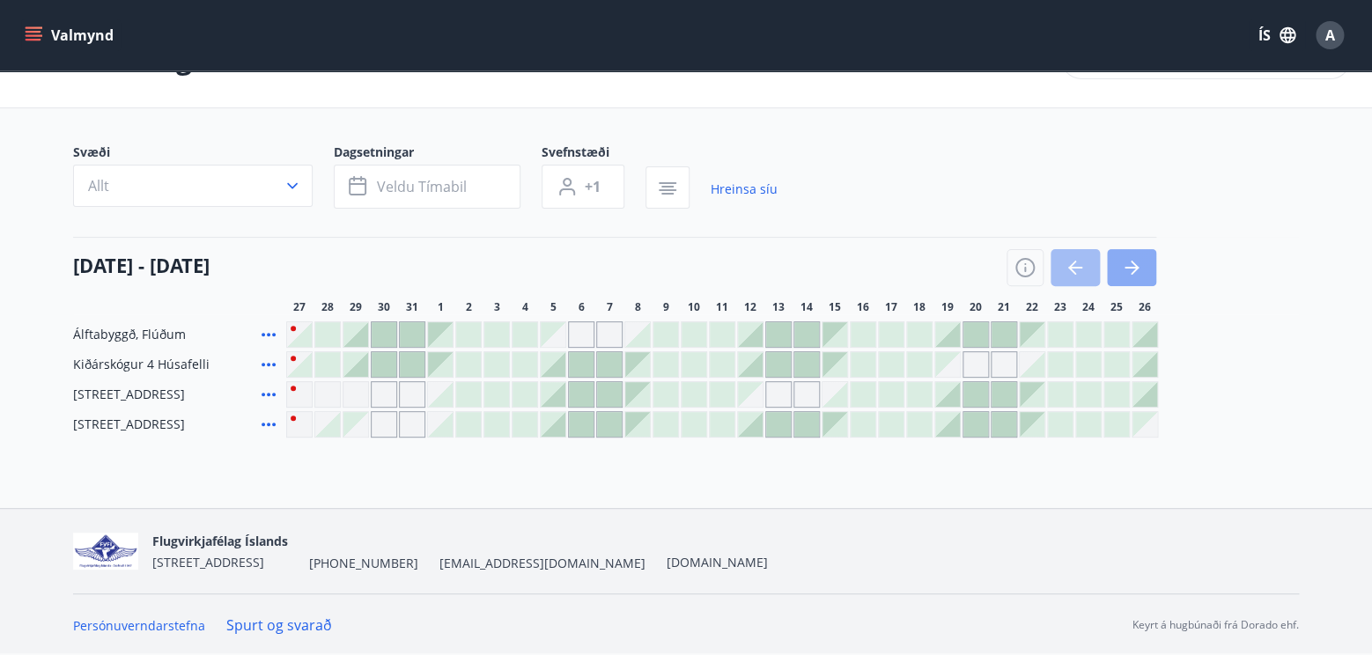
click at [1130, 263] on icon "button" at bounding box center [1131, 267] width 21 height 21
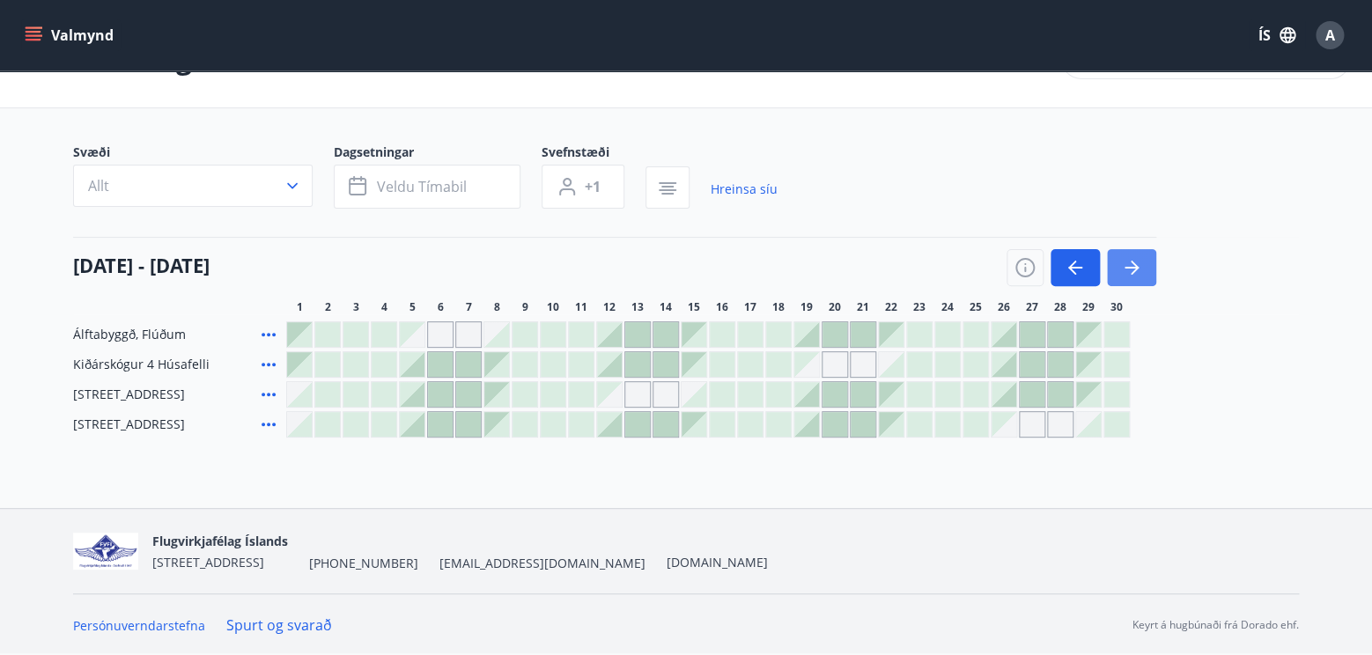
click at [1130, 263] on icon "button" at bounding box center [1131, 267] width 21 height 21
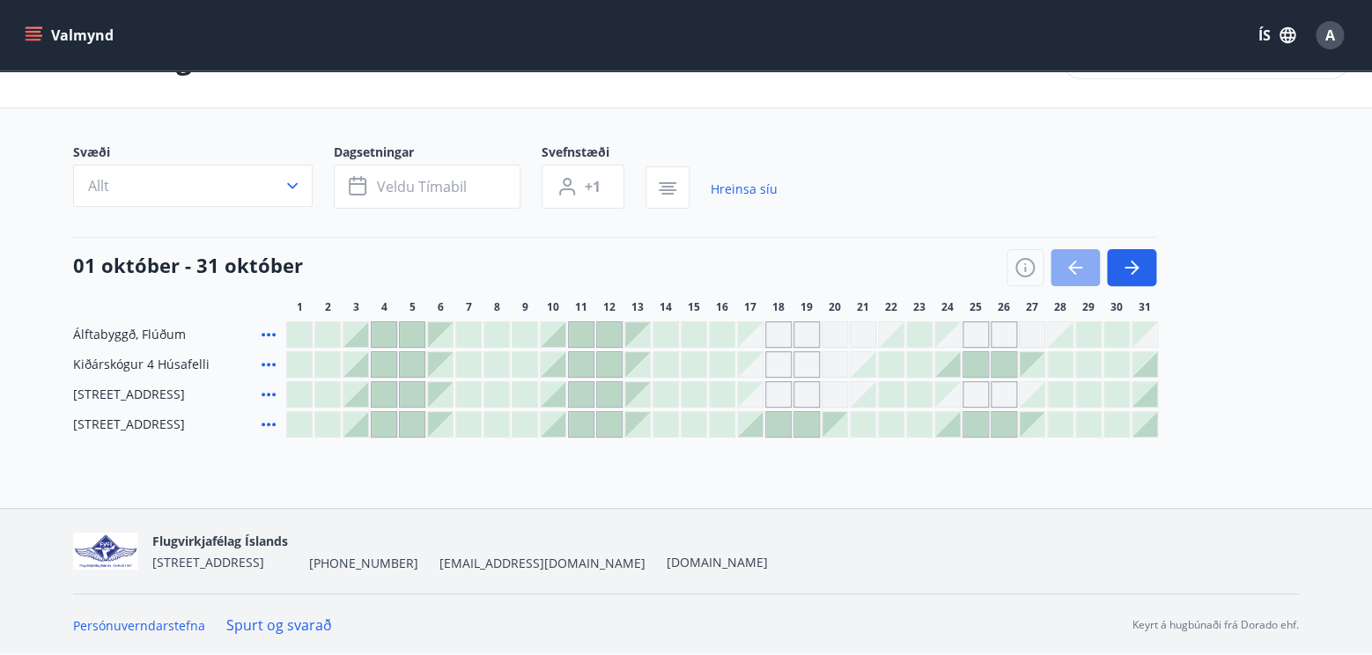
click at [1077, 262] on icon "button" at bounding box center [1074, 267] width 21 height 21
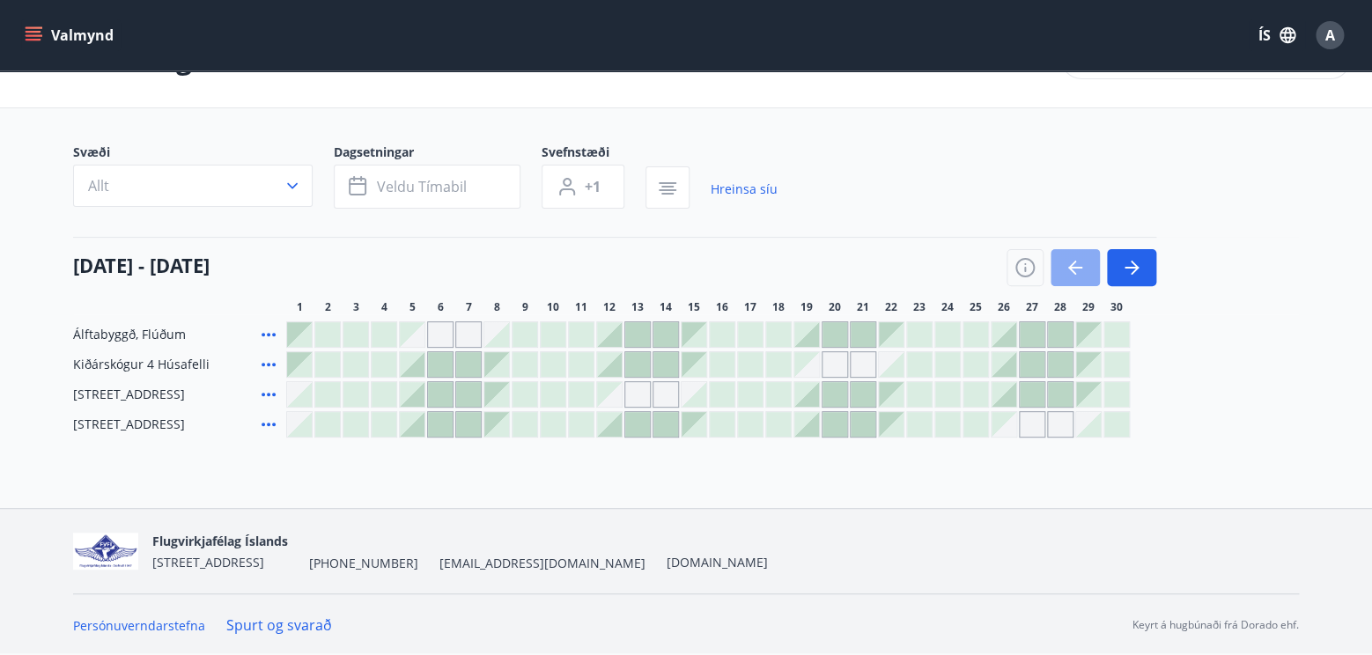
click at [1077, 262] on icon "button" at bounding box center [1074, 267] width 21 height 21
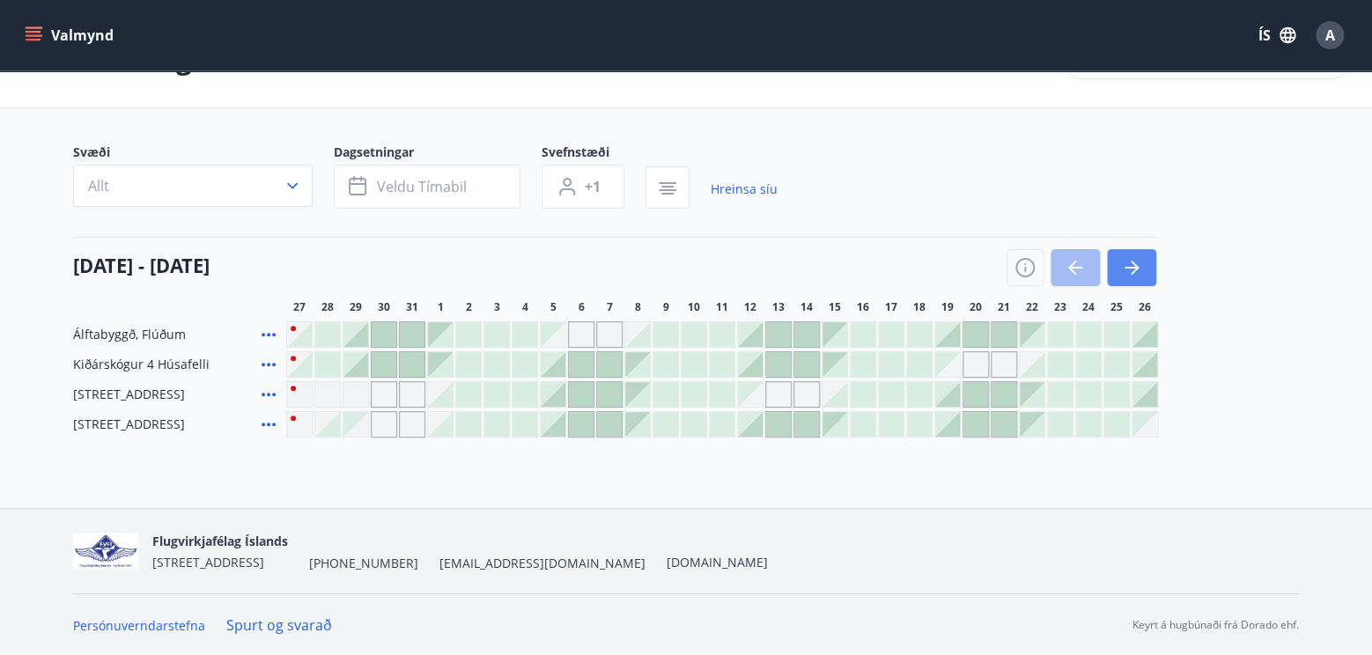
click at [1134, 262] on icon "button" at bounding box center [1131, 267] width 21 height 21
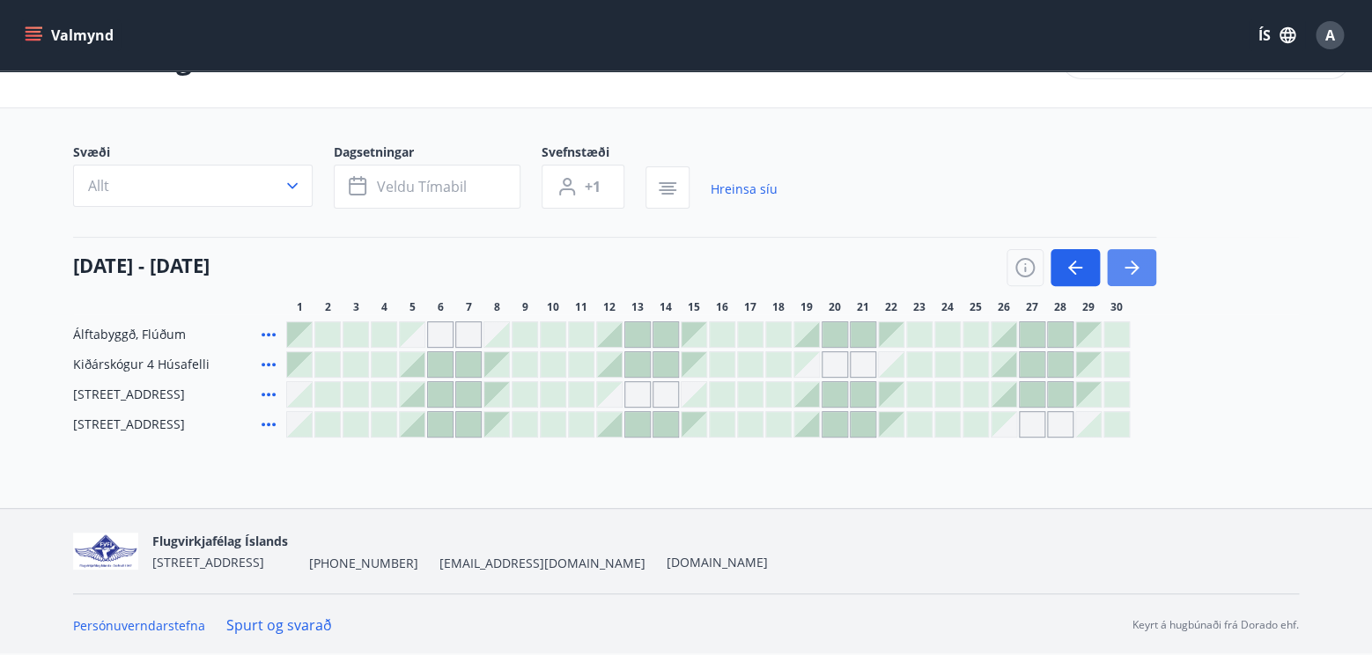
click at [1130, 265] on icon "button" at bounding box center [1131, 267] width 21 height 21
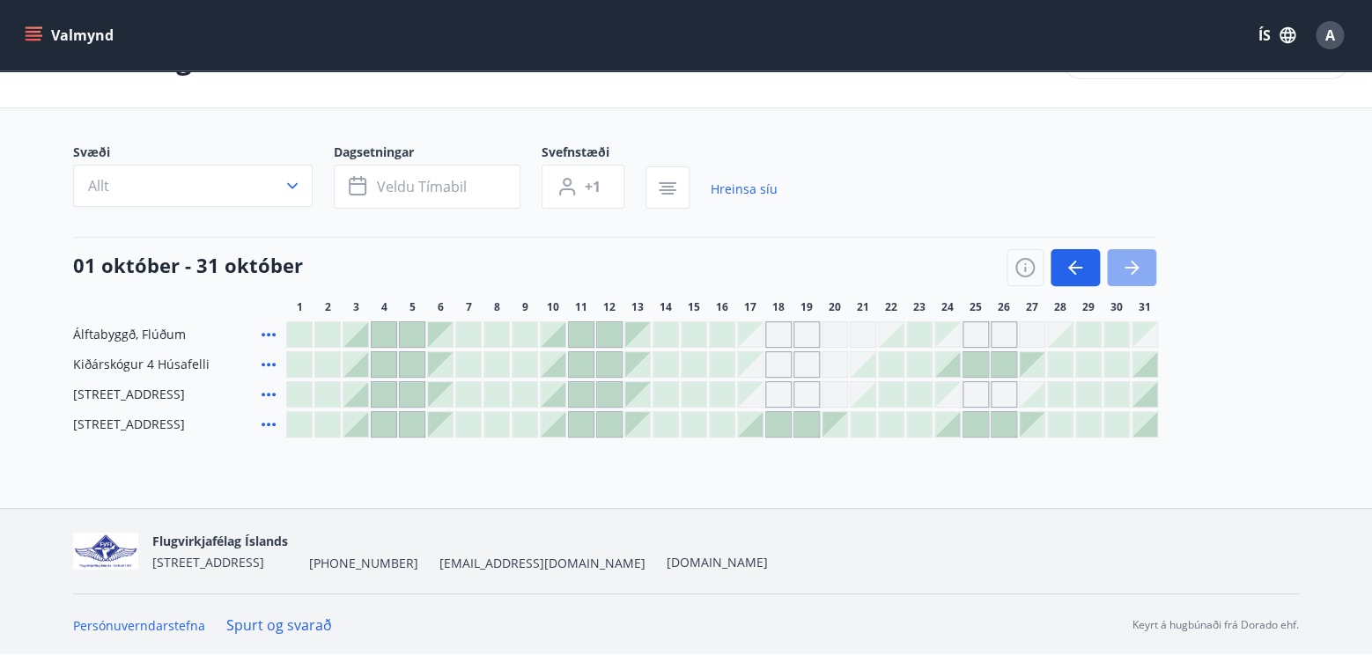
click at [1138, 264] on icon "button" at bounding box center [1131, 267] width 21 height 21
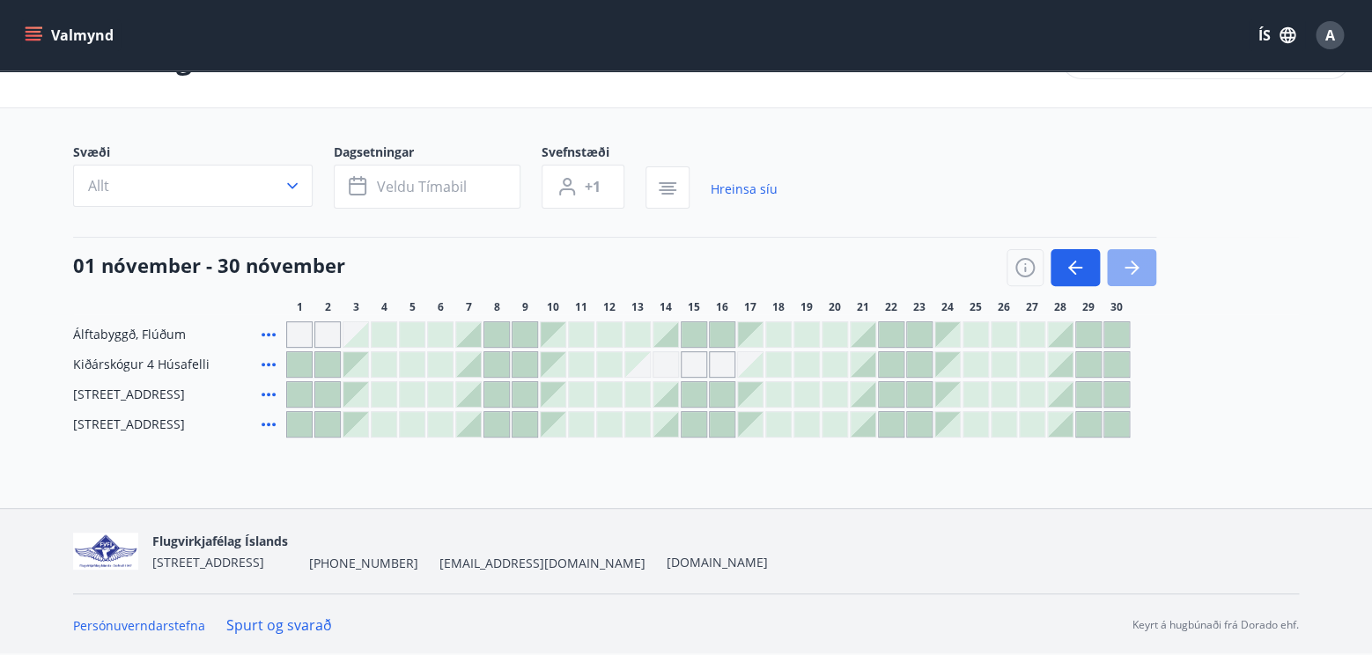
click at [1138, 264] on icon "button" at bounding box center [1131, 267] width 21 height 21
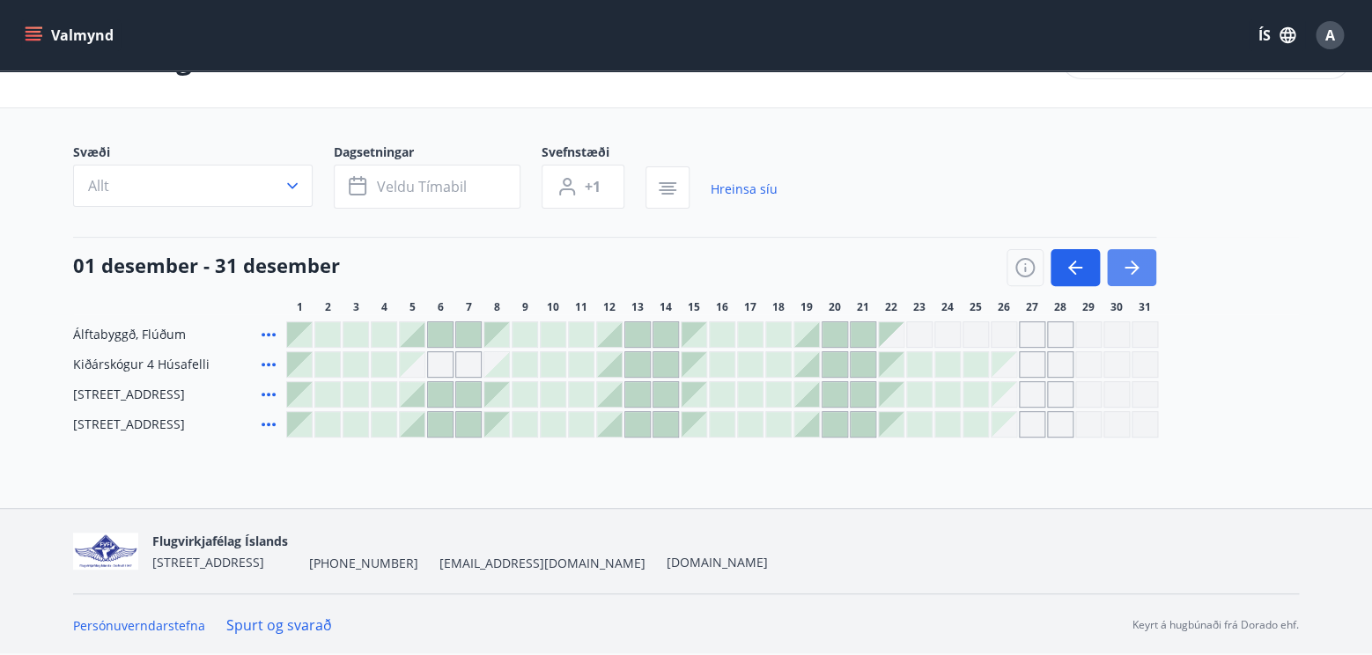
click at [1137, 259] on icon "button" at bounding box center [1131, 267] width 21 height 21
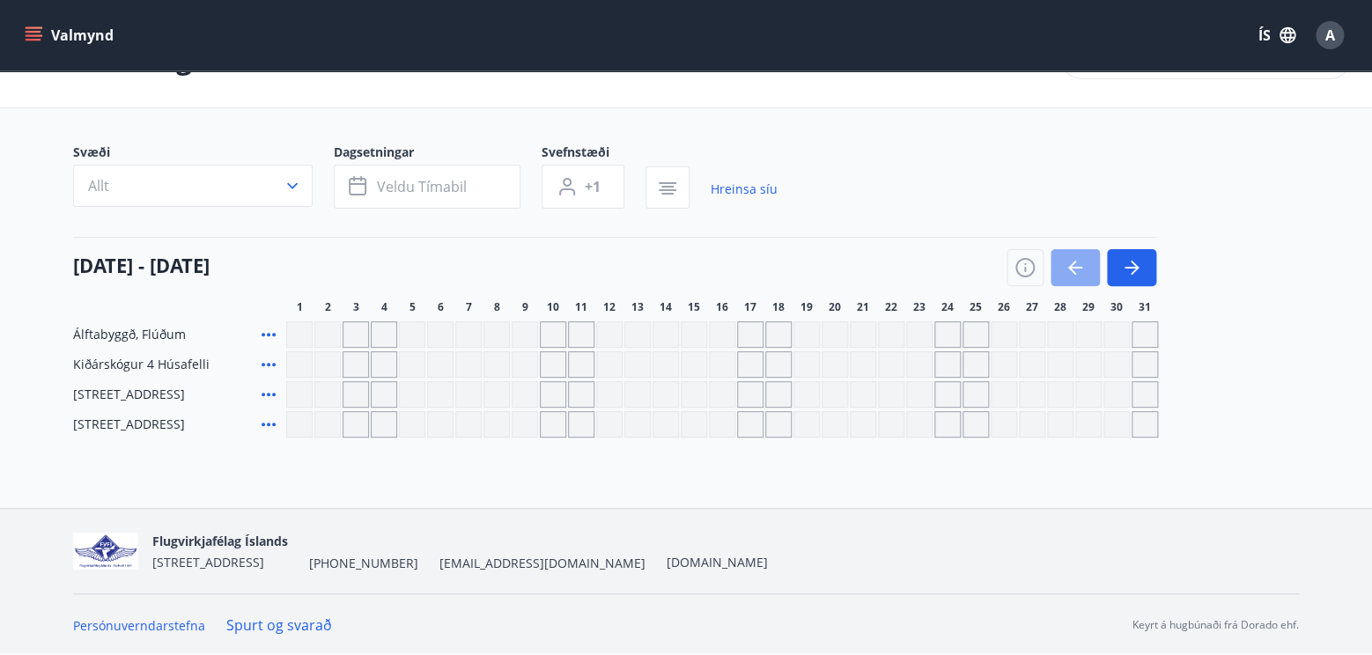
click at [1072, 265] on icon "button" at bounding box center [1072, 268] width 8 height 14
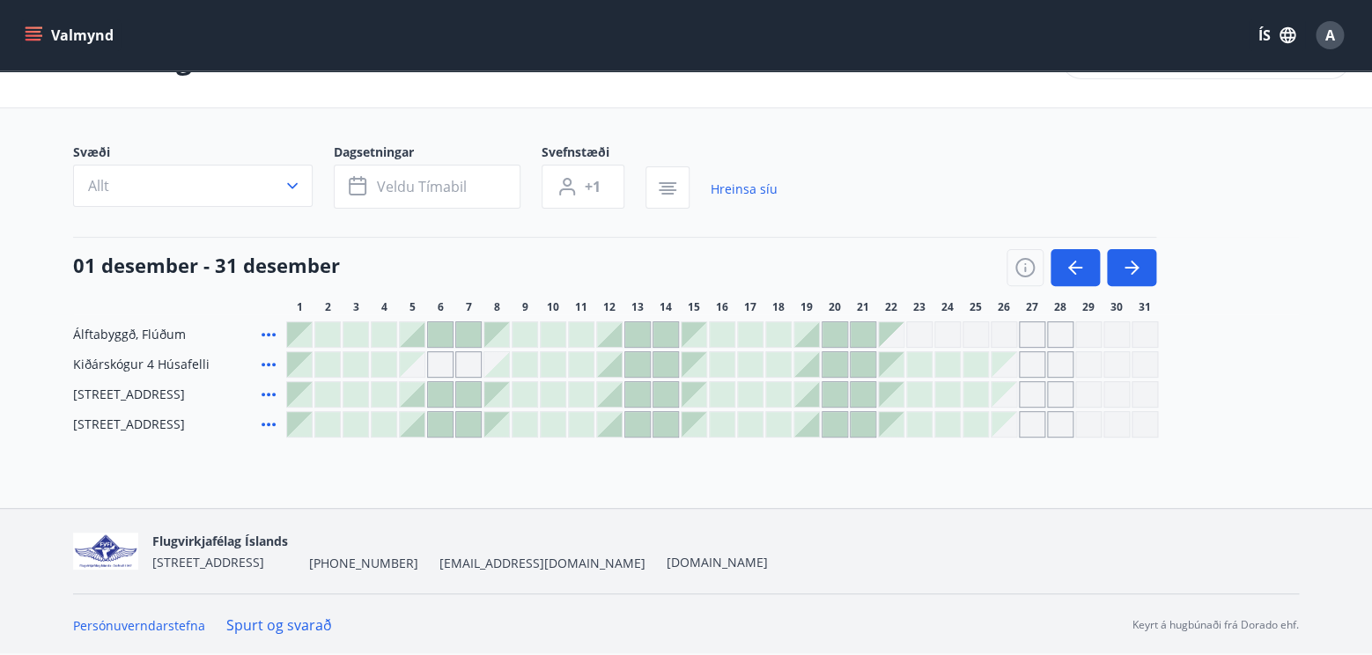
scroll to position [0, 0]
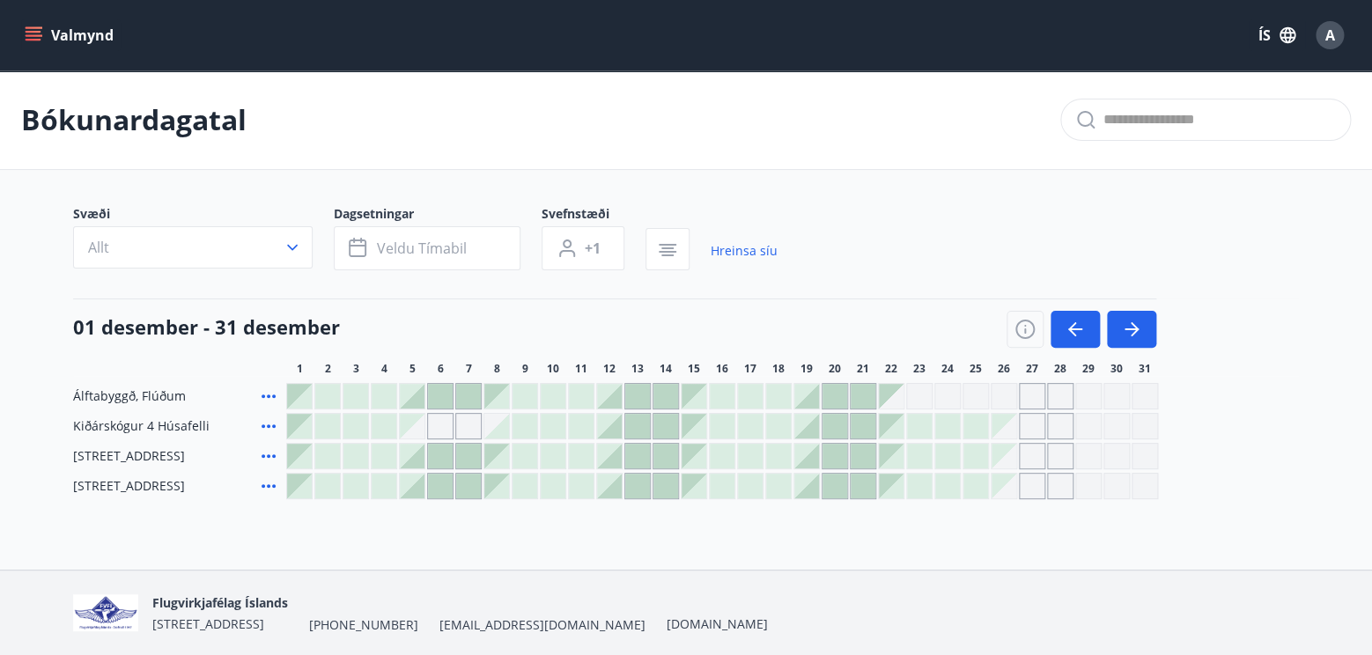
click at [938, 395] on div "Gráir dagar eru ekki bókanlegir" at bounding box center [947, 396] width 26 height 26
click at [940, 395] on div "Gráir dagar eru ekki bókanlegir" at bounding box center [947, 396] width 26 height 26
click at [902, 313] on div "01 desember - 31 desember" at bounding box center [614, 322] width 1083 height 49
